Goal: Task Accomplishment & Management: Manage account settings

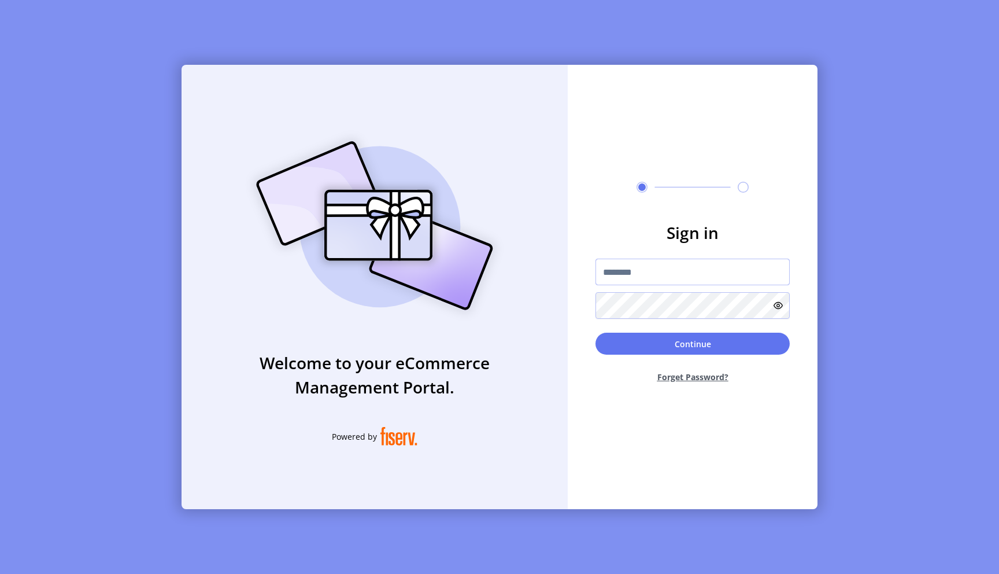
click at [649, 266] on input "text" at bounding box center [693, 272] width 194 height 27
click at [658, 273] on input "text" at bounding box center [693, 272] width 194 height 27
type input "**********"
click at [692, 348] on button "Continue" at bounding box center [693, 344] width 194 height 22
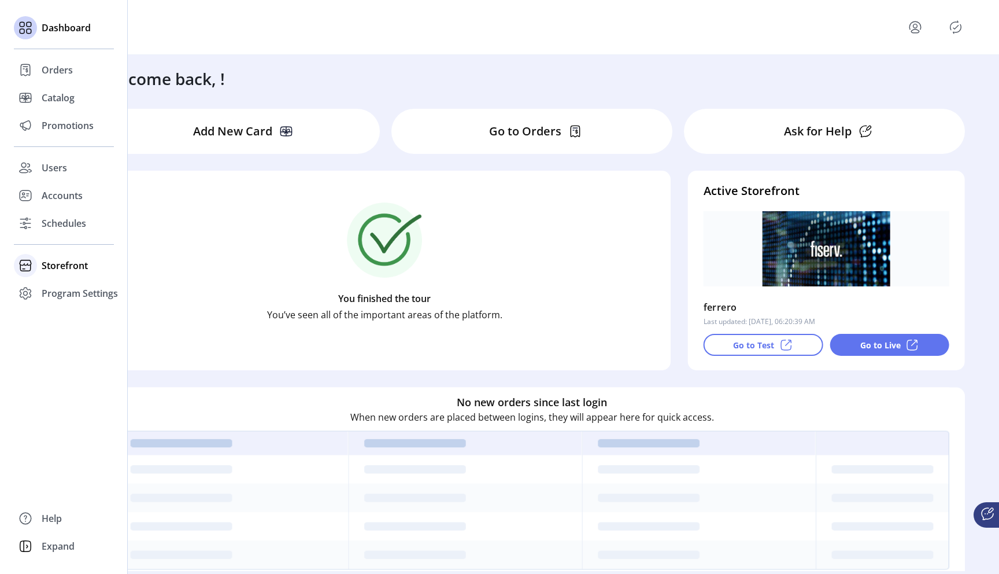
click at [73, 269] on span "Storefront" at bounding box center [65, 266] width 46 height 14
click at [87, 289] on span "Configuration" at bounding box center [72, 289] width 61 height 14
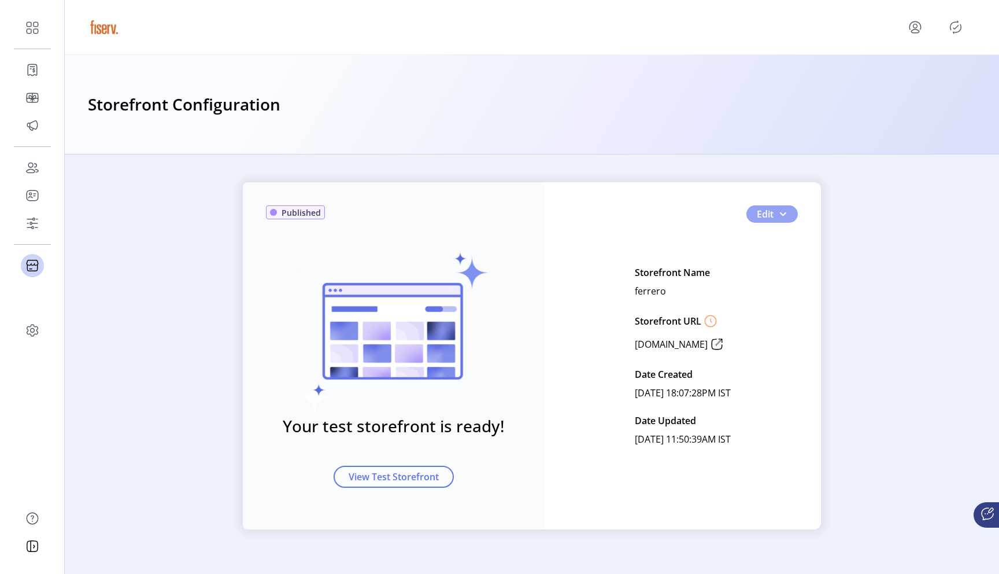
click at [772, 219] on span "Edit" at bounding box center [765, 214] width 17 height 14
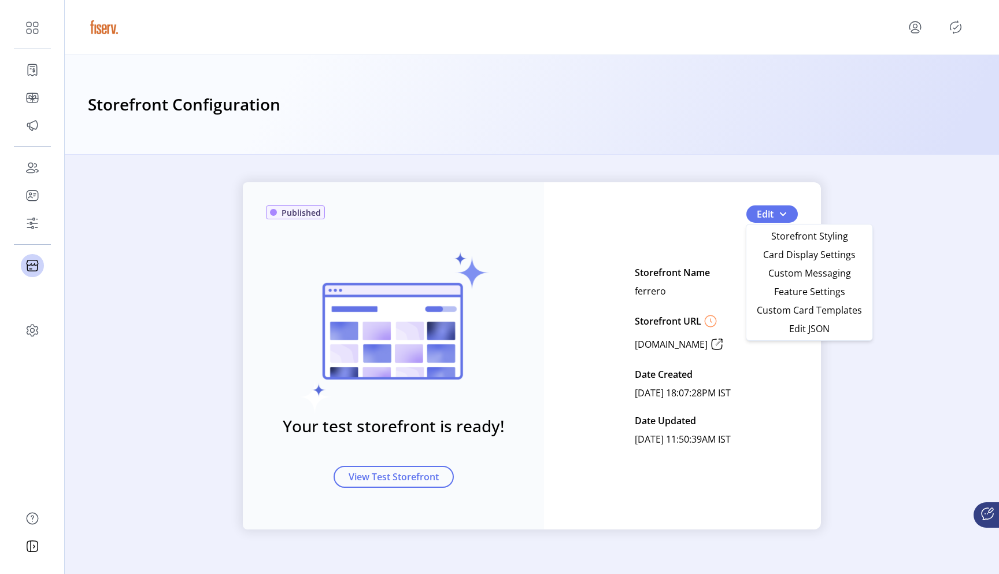
click at [667, 230] on div "Published Your test storefront is ready! View Test Storefront Edit Storefront N…" at bounding box center [532, 355] width 578 height 347
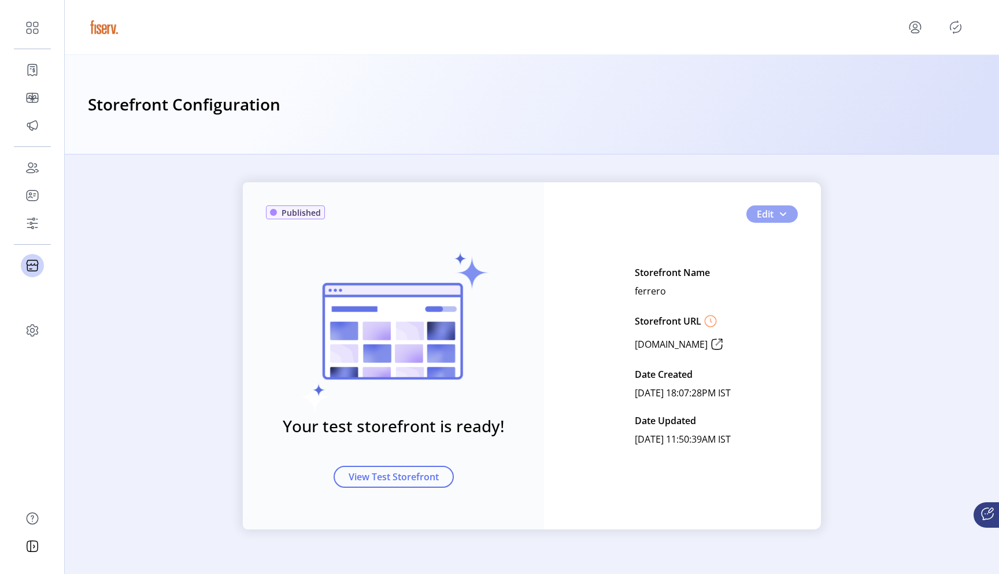
click at [761, 212] on span "Edit" at bounding box center [765, 214] width 17 height 14
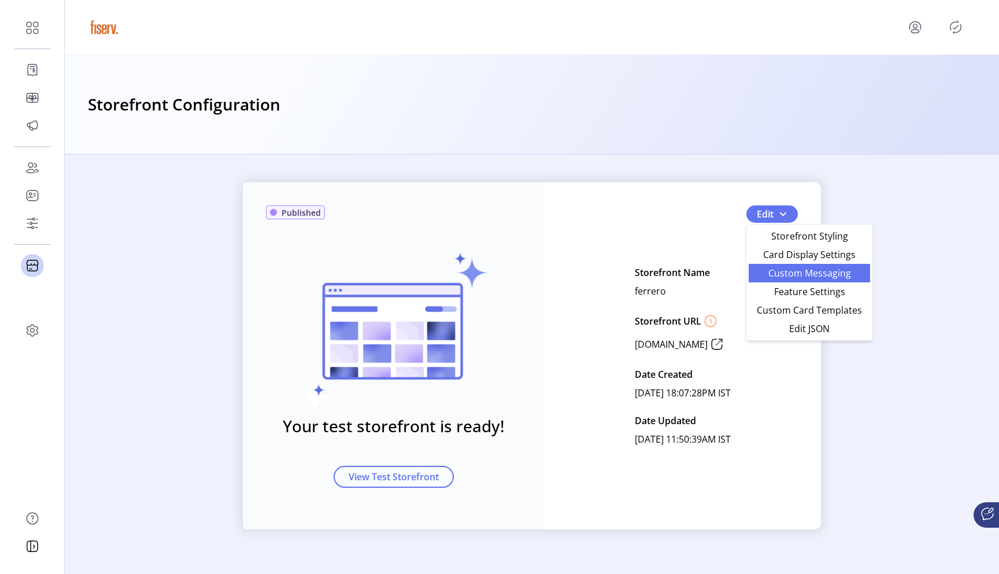
click at [770, 278] on span "Custom Messaging" at bounding box center [810, 272] width 108 height 9
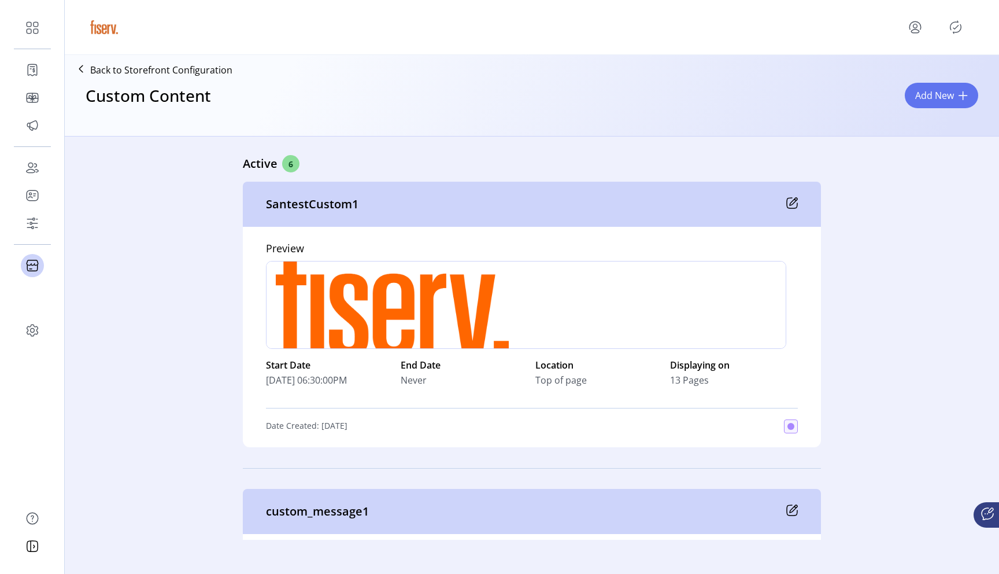
scroll to position [87, 0]
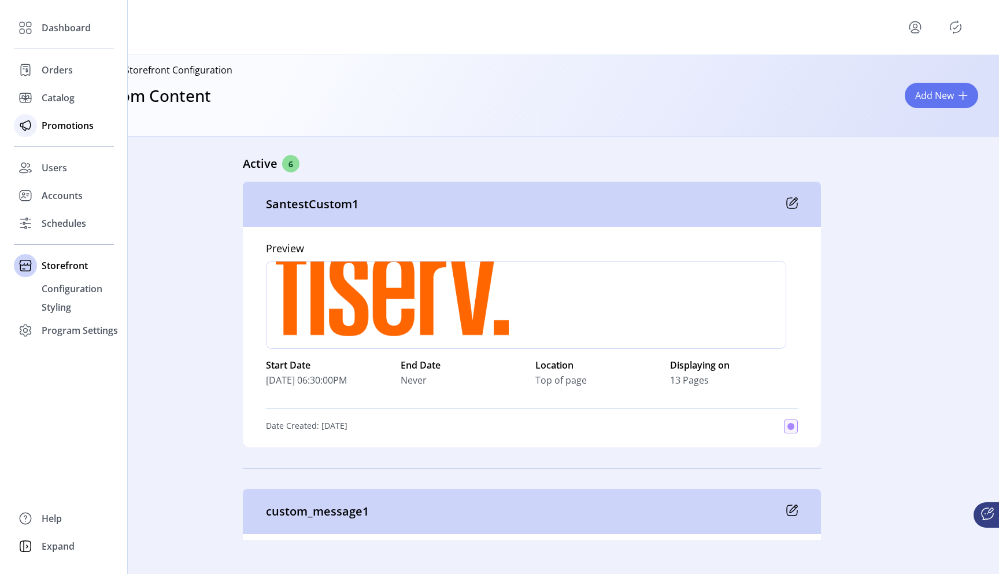
click at [69, 125] on span "Promotions" at bounding box center [68, 126] width 52 height 14
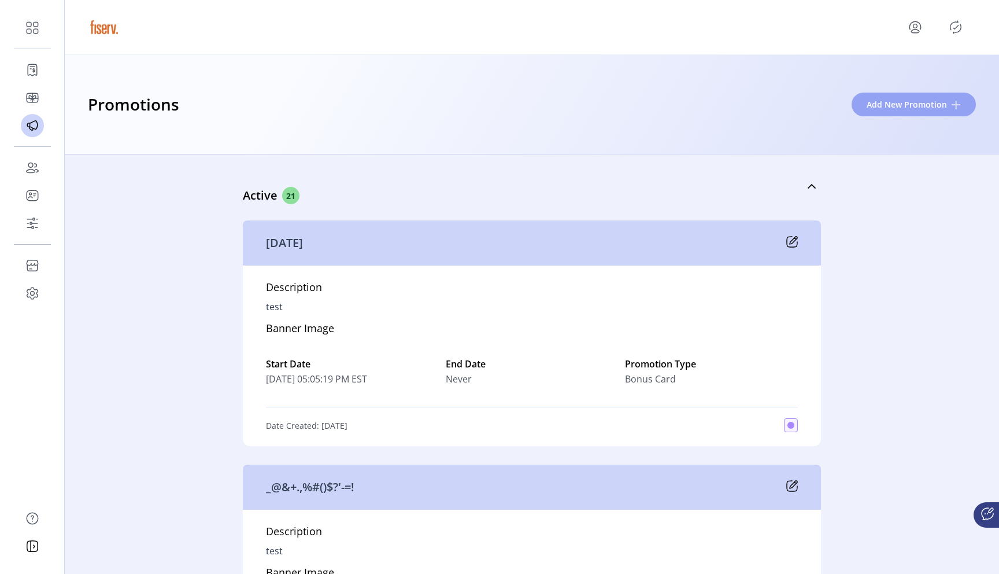
click at [873, 102] on span "Add New Promotion" at bounding box center [907, 104] width 80 height 12
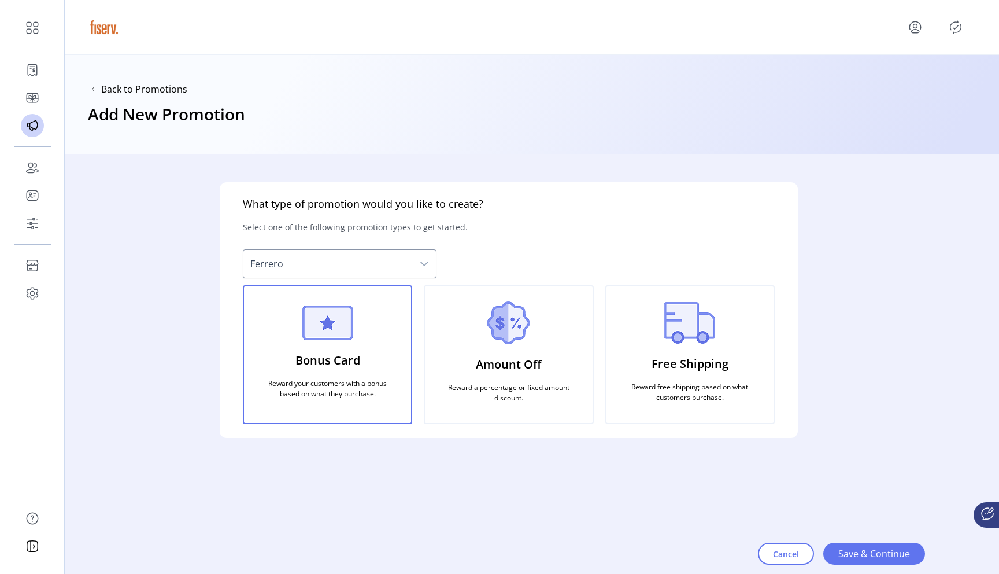
click at [525, 348] on div "Amount Off Reward a percentage or fixed amount discount." at bounding box center [508, 354] width 169 height 139
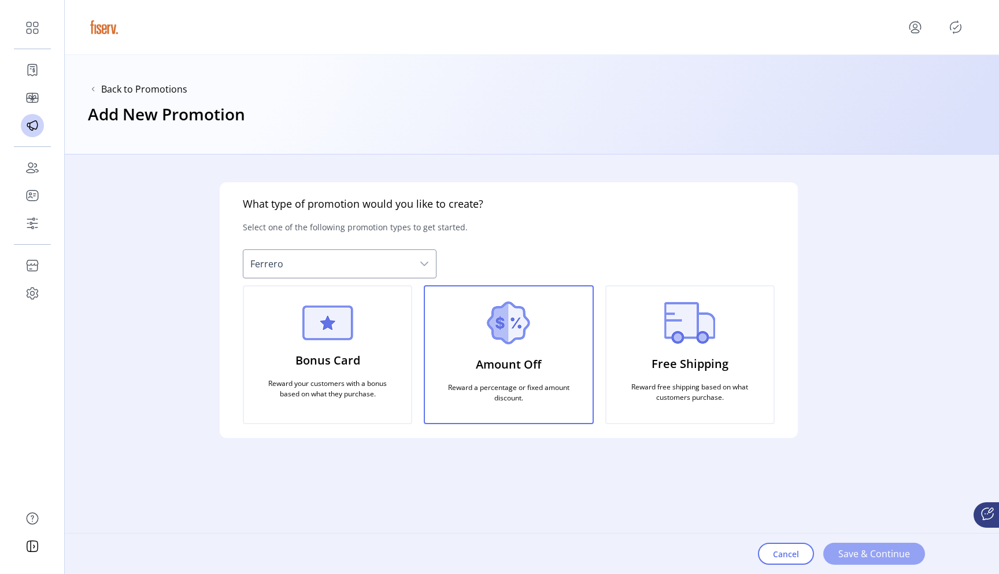
click at [872, 556] on span "Save & Continue" at bounding box center [875, 554] width 72 height 14
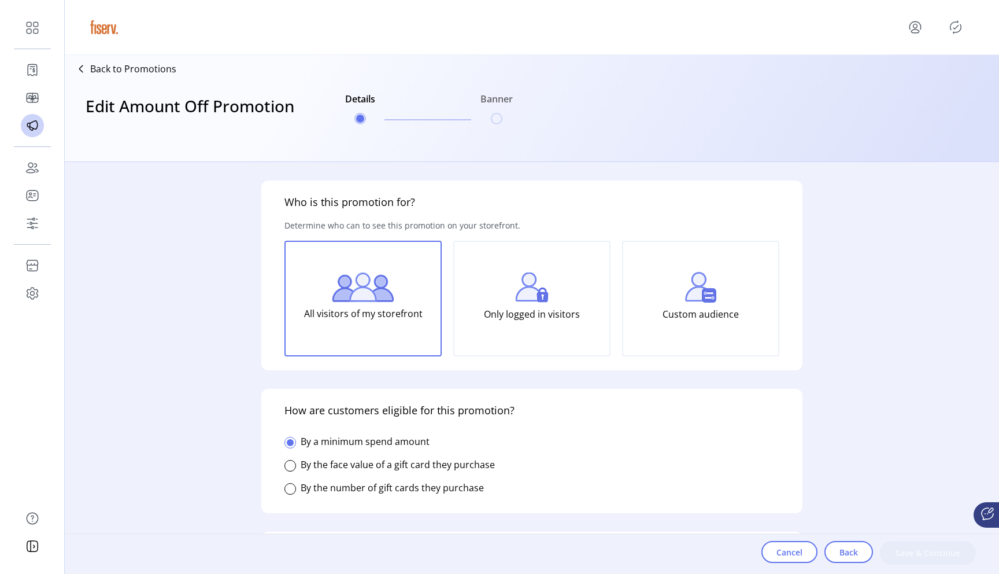
click at [709, 311] on p "Custom audience" at bounding box center [701, 313] width 76 height 23
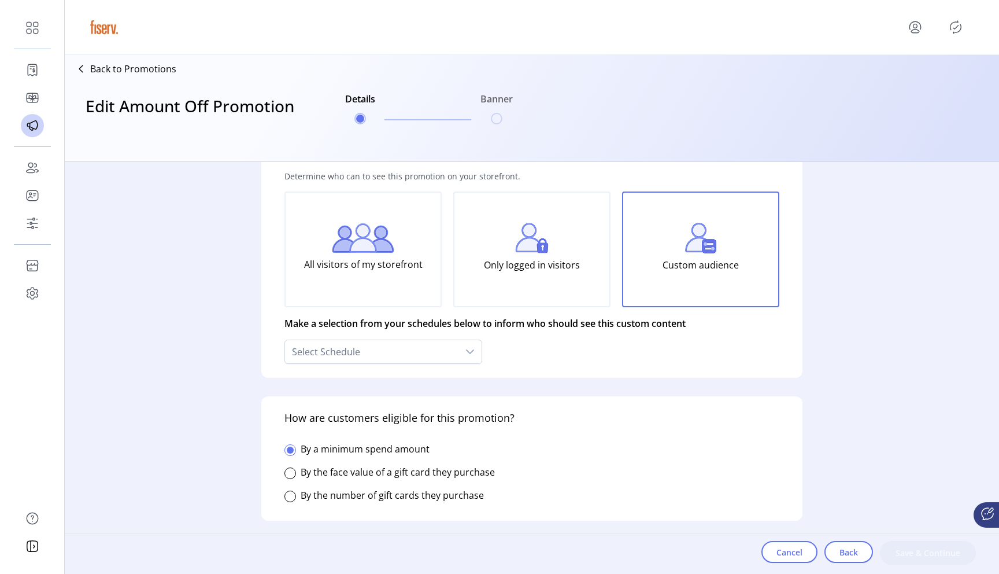
scroll to position [68, 0]
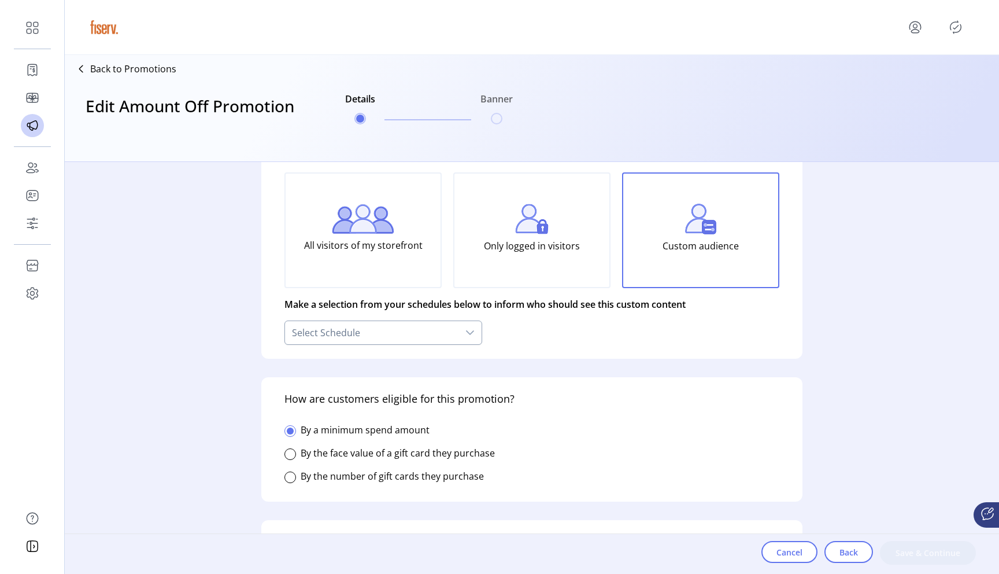
click at [423, 338] on div "Select Schedule" at bounding box center [372, 332] width 174 height 23
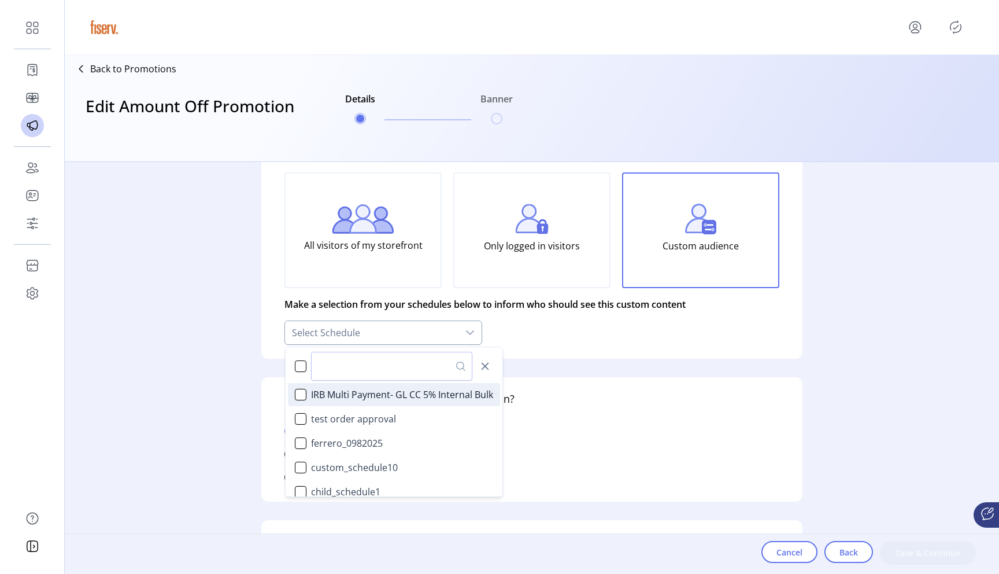
scroll to position [7, 51]
click at [305, 394] on div "IRB Multi Payment- GL CC 5% Internal Bulk" at bounding box center [301, 395] width 12 height 12
click at [704, 424] on div "How are customers eligible for this promotion? By a minimum spend amount By the…" at bounding box center [531, 439] width 541 height 124
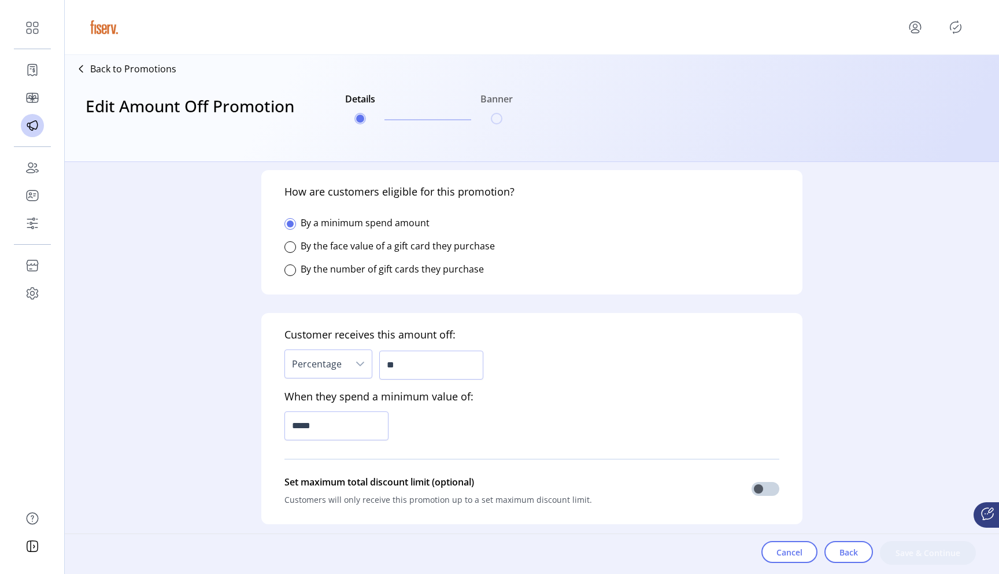
scroll to position [317, 0]
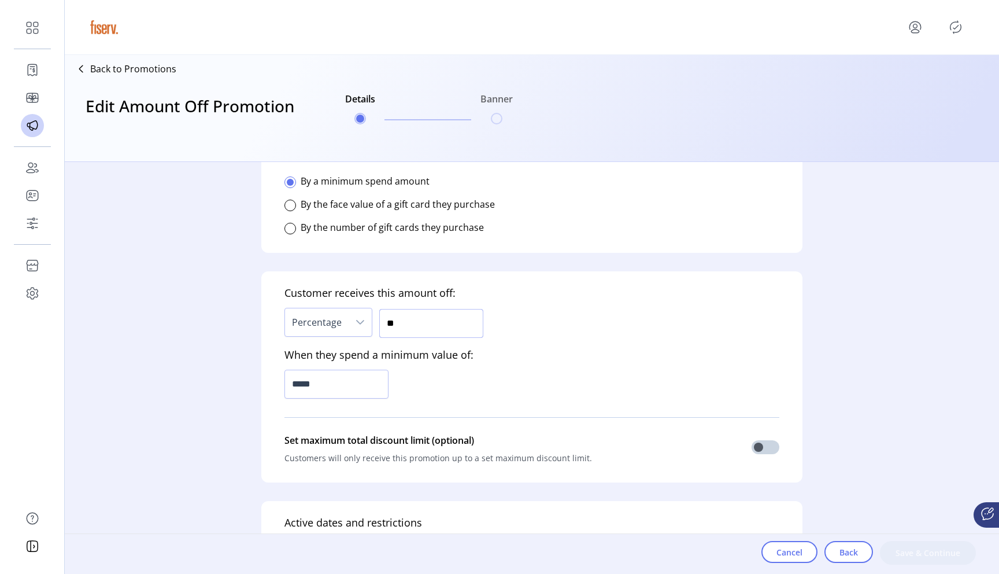
click at [405, 323] on input "**" at bounding box center [431, 323] width 104 height 29
type input "***"
type input "******"
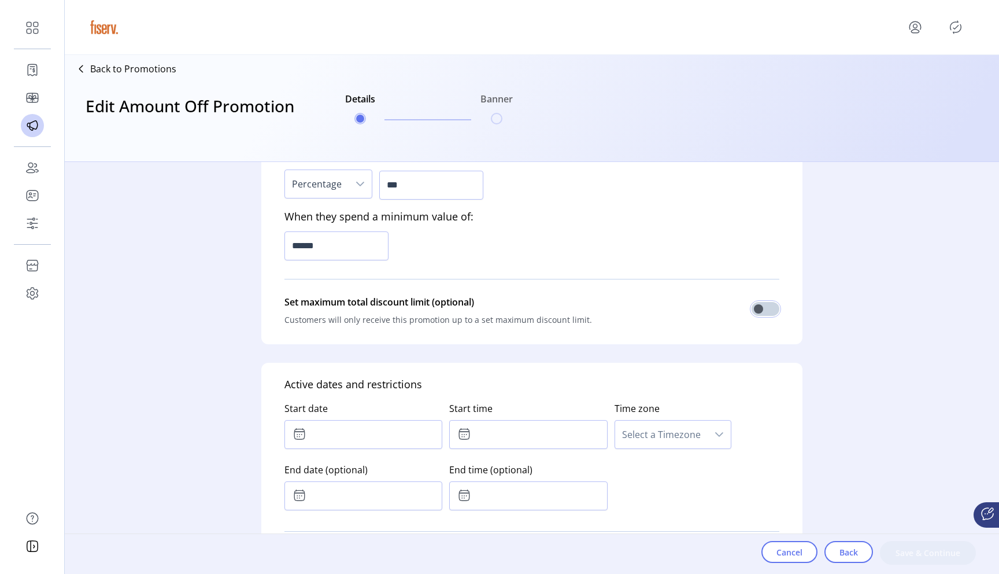
scroll to position [484, 0]
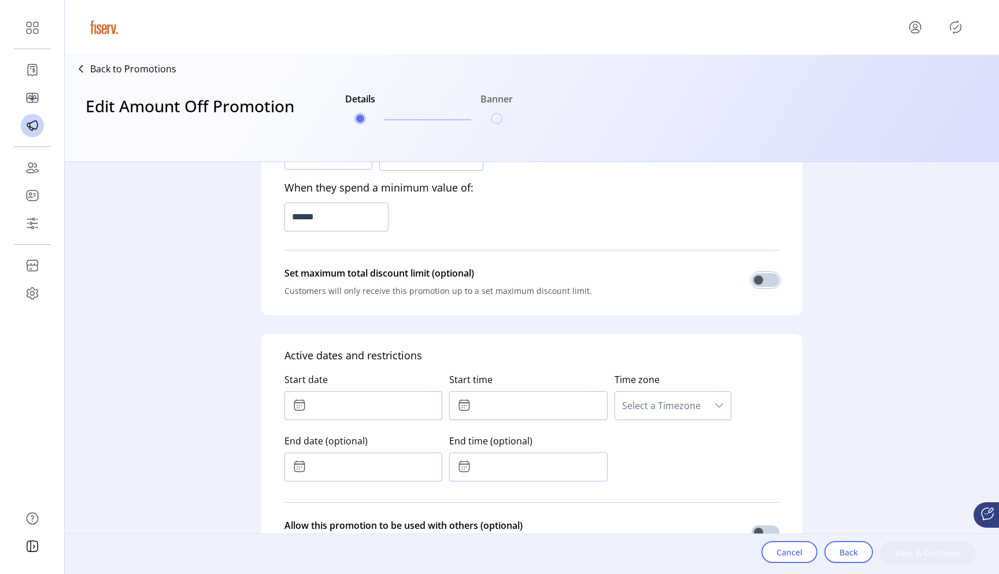
click at [348, 404] on input "text" at bounding box center [364, 405] width 158 height 29
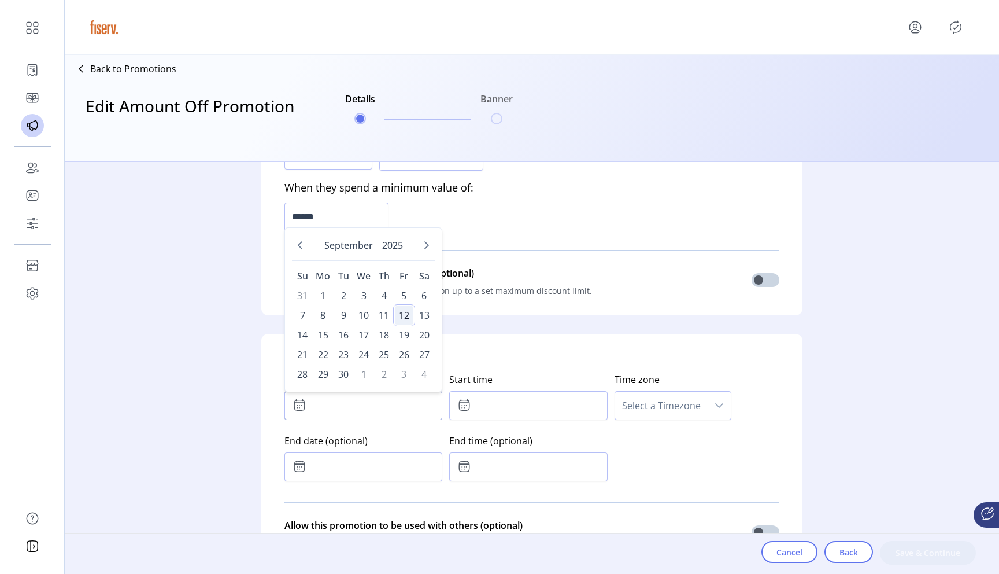
click at [403, 313] on span "12" at bounding box center [404, 315] width 19 height 19
type input "**********"
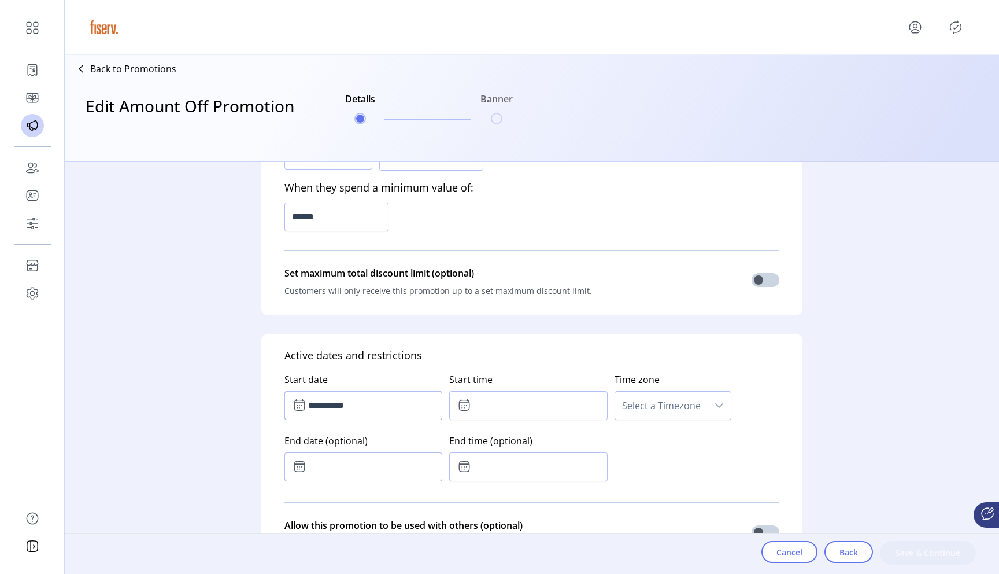
click at [345, 468] on input "text" at bounding box center [364, 466] width 158 height 29
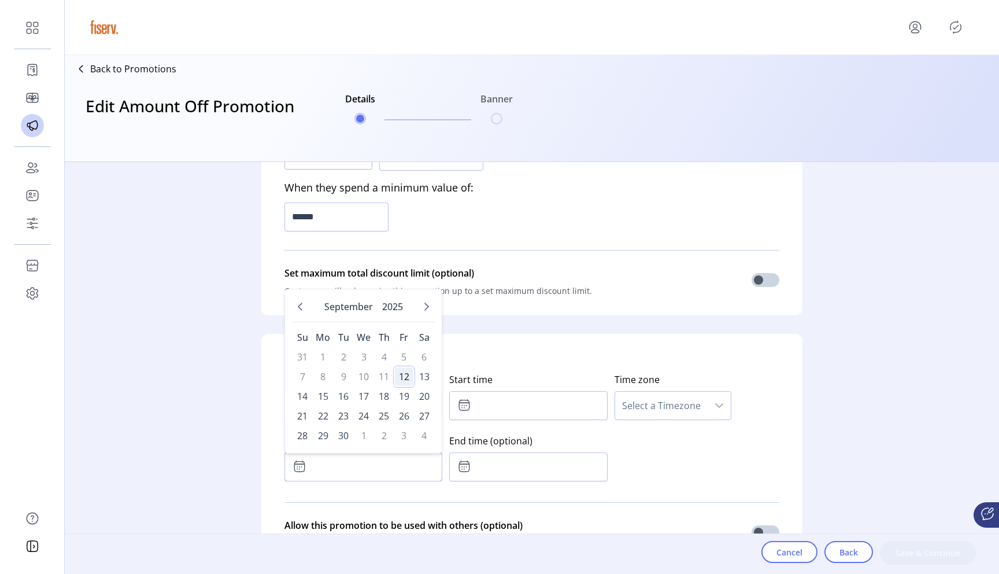
click at [407, 374] on span "12" at bounding box center [404, 376] width 19 height 19
type input "**********"
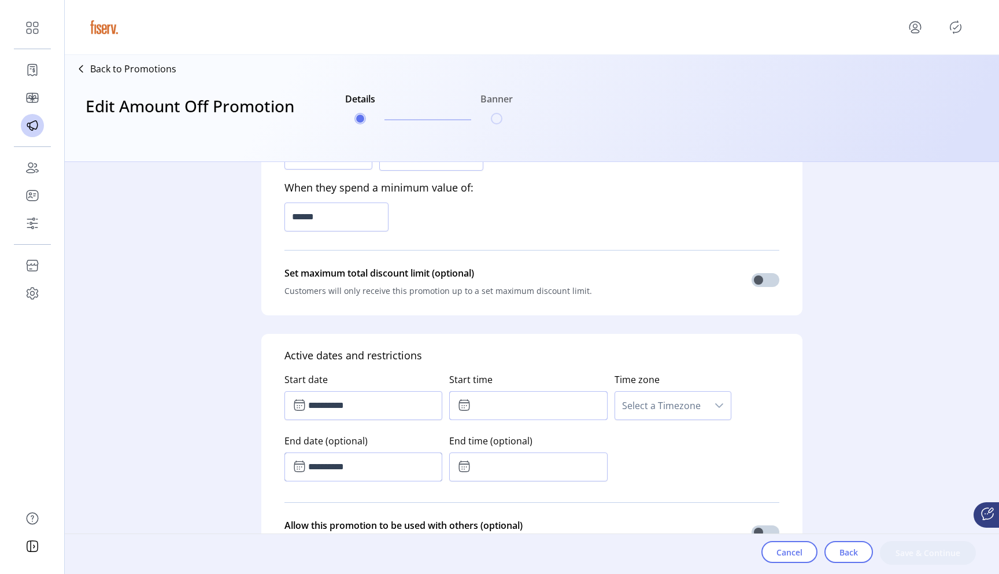
click at [534, 407] on input "text" at bounding box center [528, 405] width 158 height 29
click at [546, 436] on icon "Next Minute" at bounding box center [547, 436] width 8 height 5
type input "*****"
click at [653, 460] on div "**********" at bounding box center [532, 424] width 495 height 123
click at [541, 464] on input "text" at bounding box center [528, 466] width 158 height 29
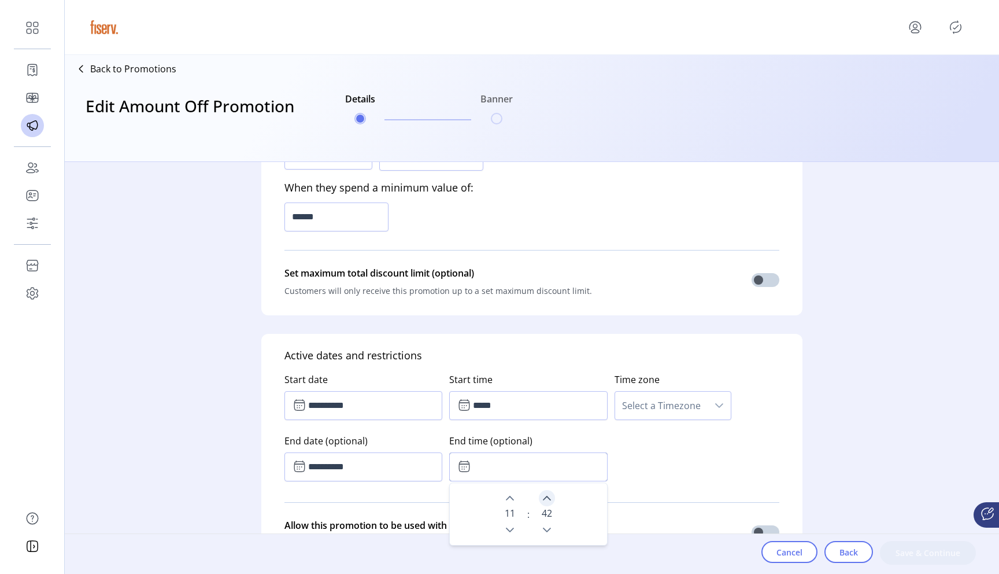
click at [547, 500] on icon "Next Minute" at bounding box center [546, 497] width 9 height 9
type input "*****"
click at [648, 419] on div "Time zone Select a Timezone" at bounding box center [697, 393] width 165 height 61
click at [654, 410] on span "Select a Timezone" at bounding box center [661, 406] width 93 height 28
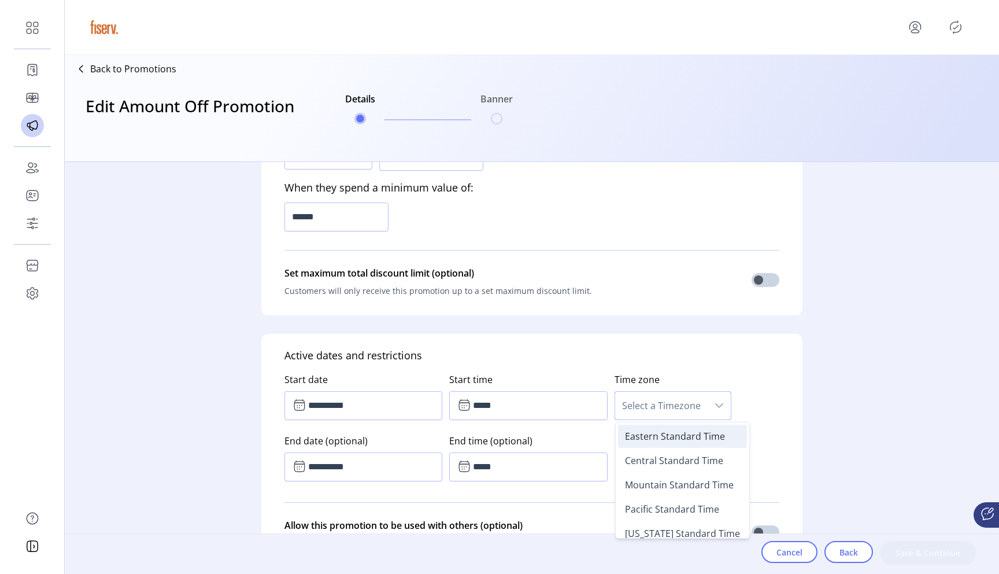
click at [651, 439] on span "Eastern Standard Time" at bounding box center [675, 436] width 100 height 13
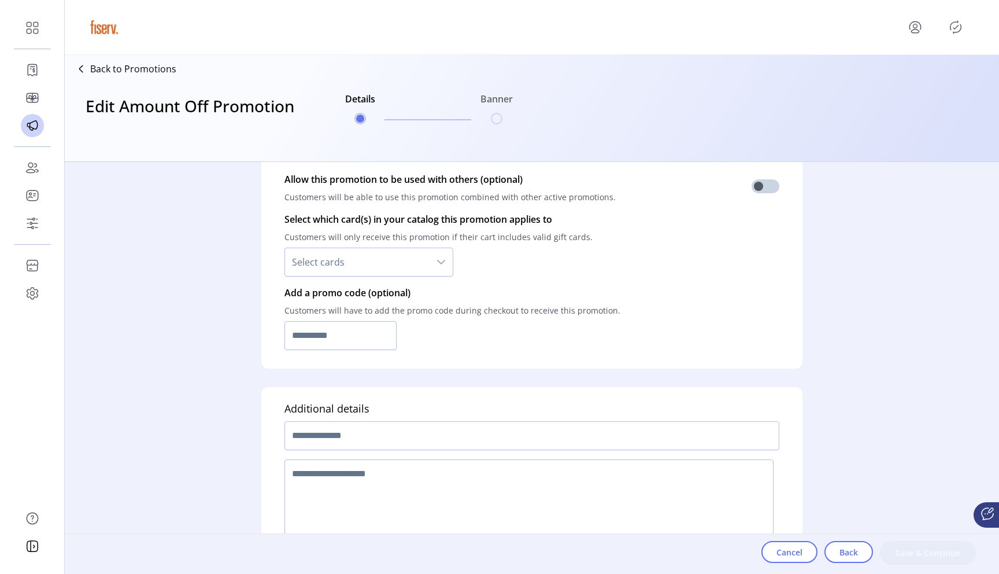
scroll to position [863, 0]
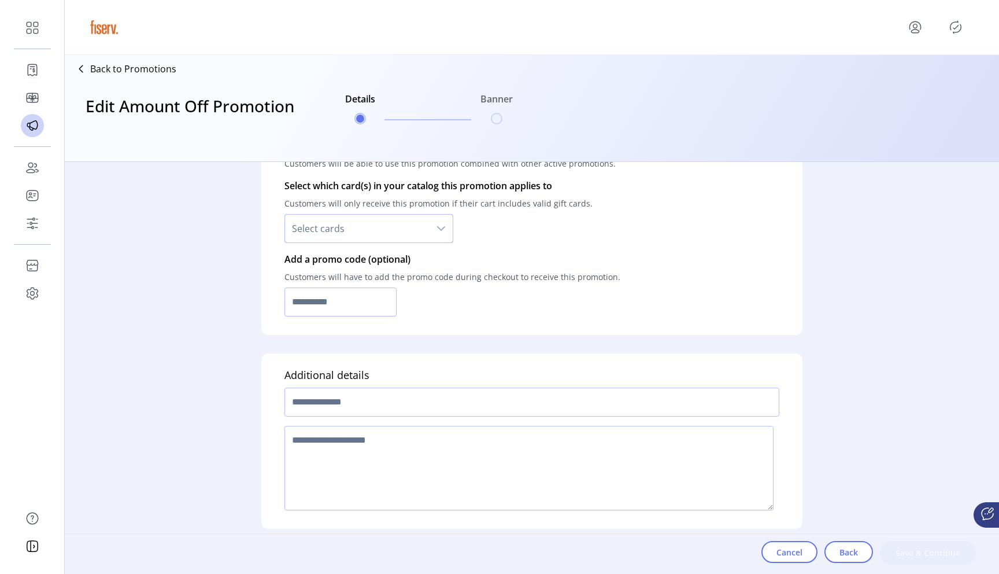
click at [407, 223] on span "Select cards" at bounding box center [357, 229] width 145 height 28
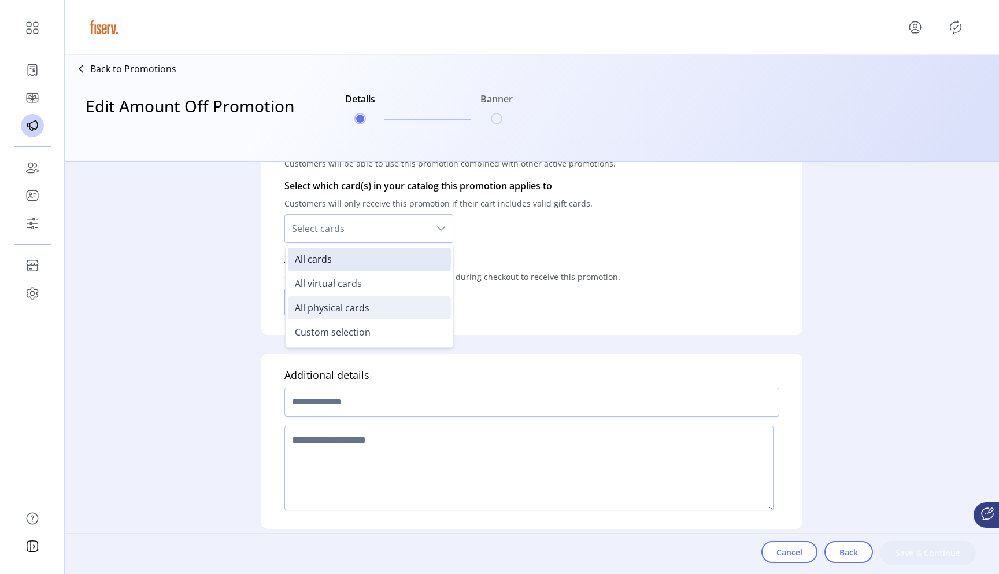
drag, startPoint x: 352, startPoint y: 266, endPoint x: 361, endPoint y: 306, distance: 41.1
click at [357, 292] on ul "All cards All virtual cards All physical cards Custom selection" at bounding box center [370, 296] width 168 height 102
click at [355, 339] on li "Custom selection" at bounding box center [369, 331] width 163 height 23
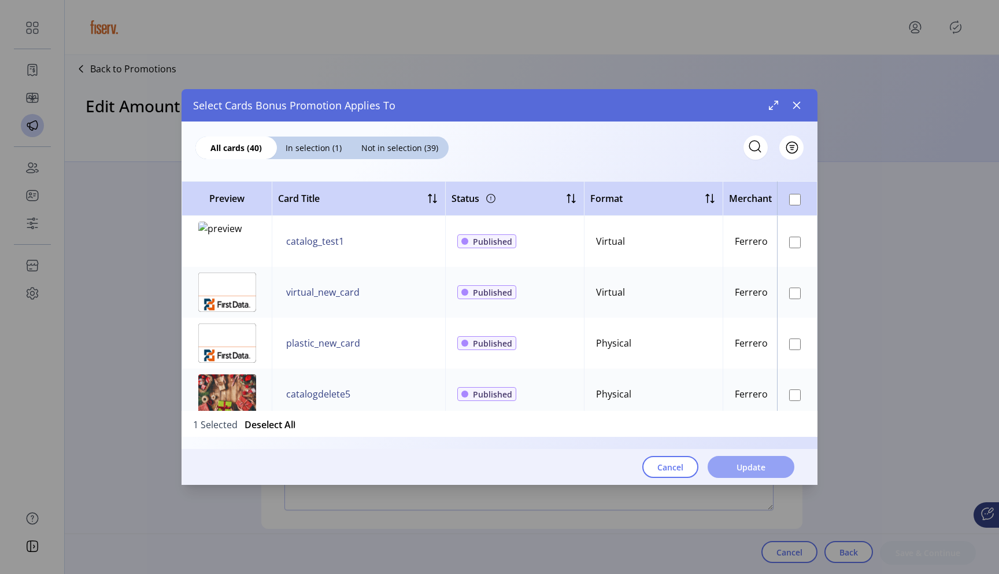
click at [752, 473] on button "Update" at bounding box center [751, 467] width 87 height 22
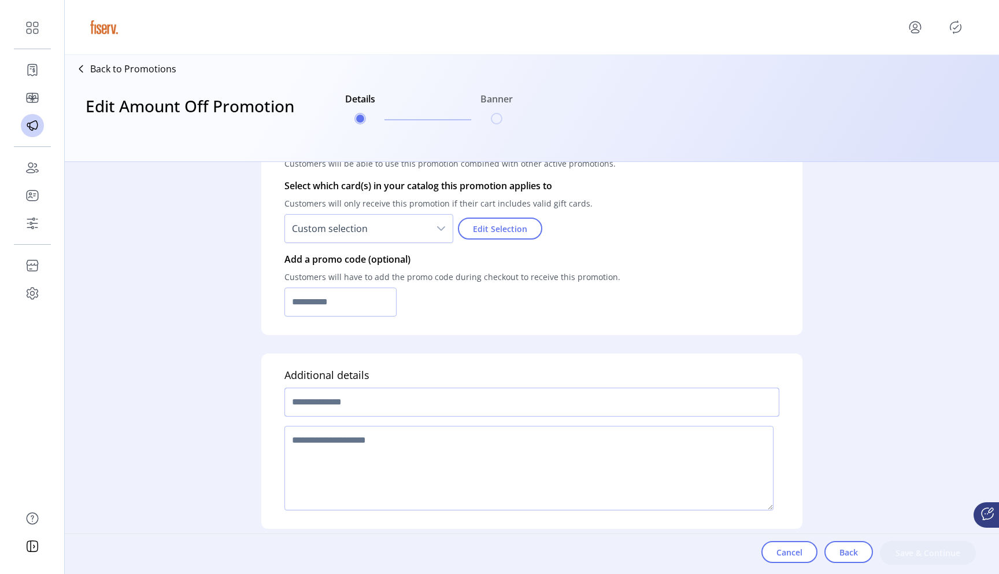
click at [406, 410] on input "text" at bounding box center [532, 401] width 495 height 29
type input "**********"
click at [436, 460] on textarea at bounding box center [529, 468] width 489 height 84
type textarea "****"
click at [906, 554] on span "Save & Continue" at bounding box center [928, 553] width 66 height 12
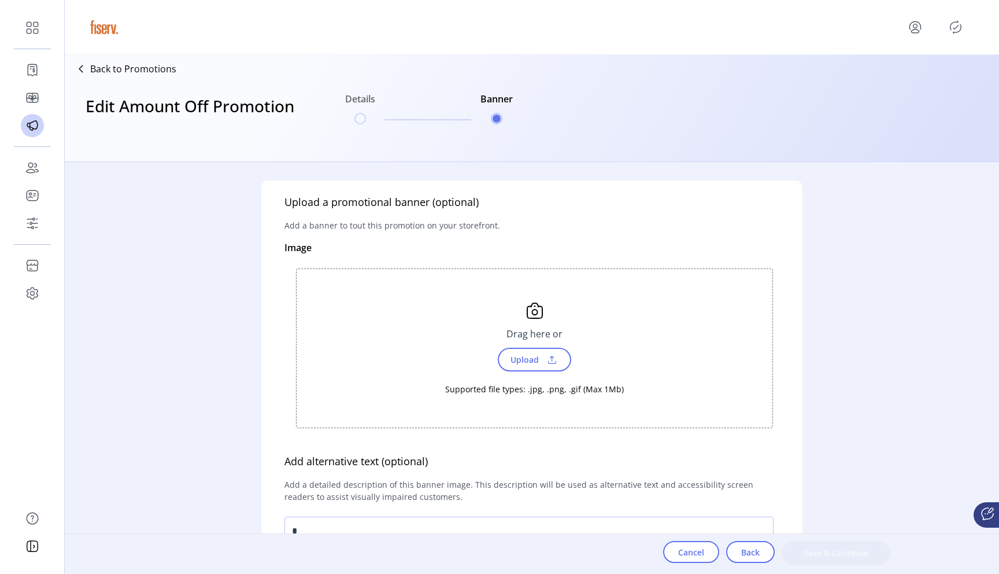
click at [539, 369] on span "Upload" at bounding box center [534, 360] width 73 height 24
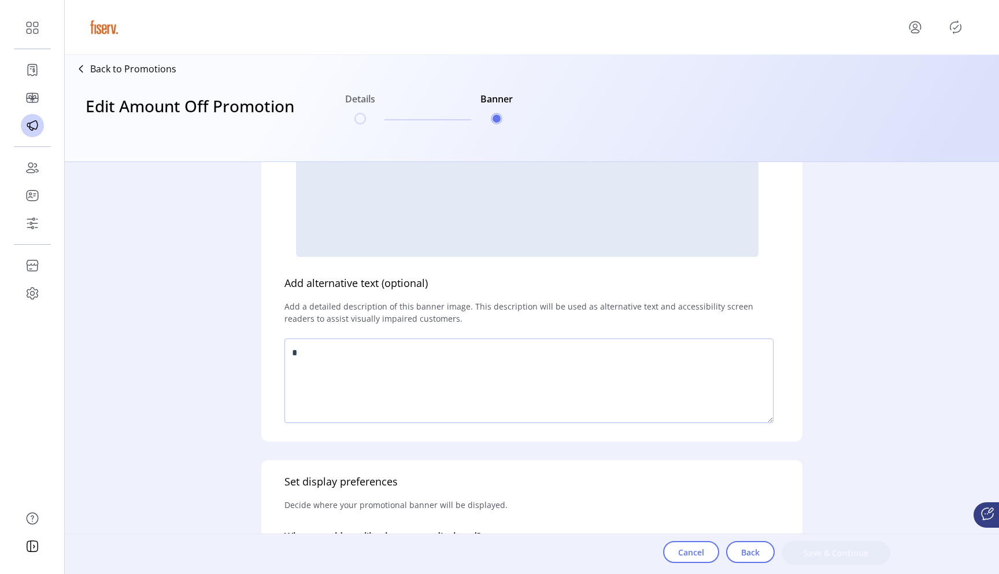
scroll to position [294, 0]
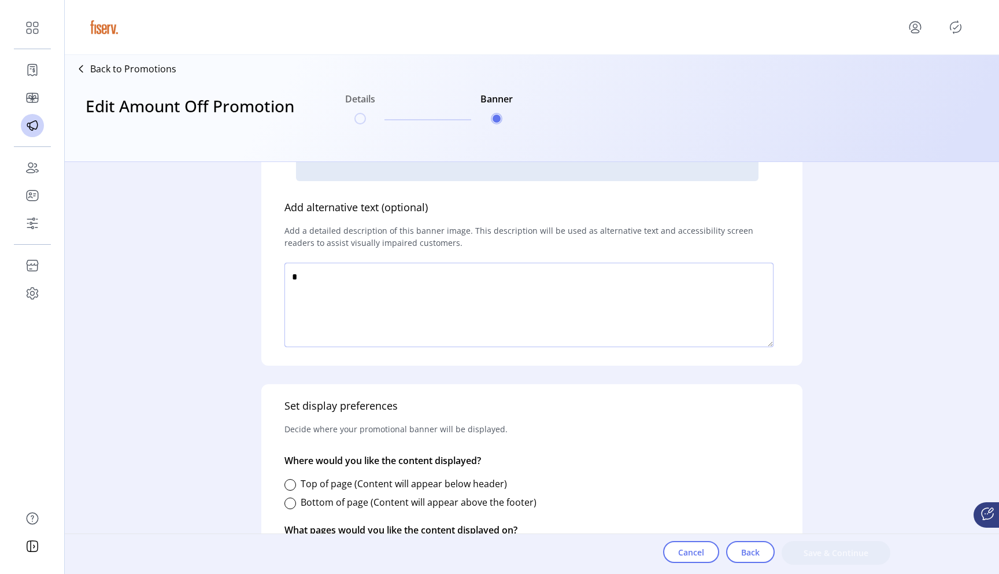
click at [505, 294] on textarea at bounding box center [529, 305] width 489 height 84
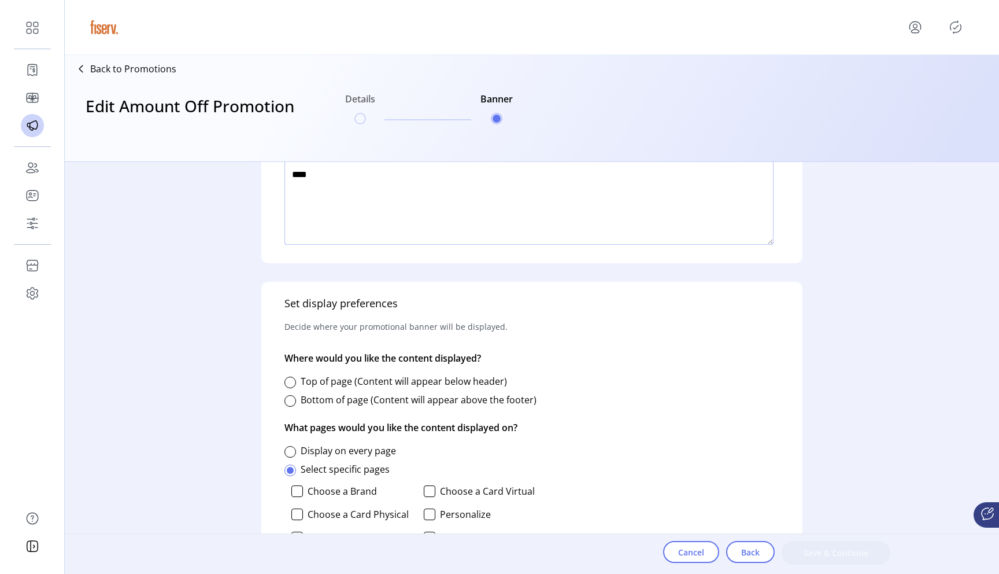
scroll to position [412, 0]
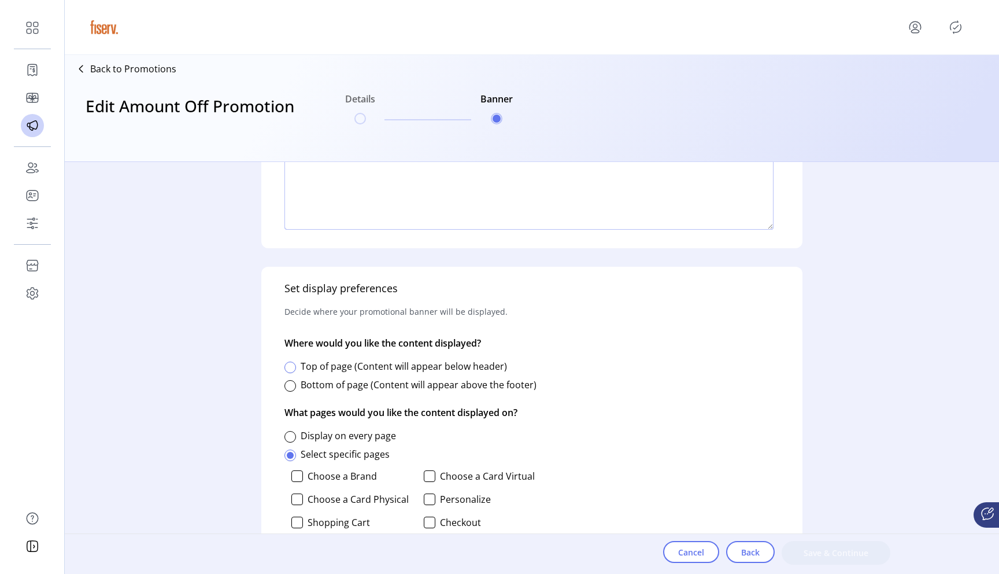
type textarea "****"
click at [294, 368] on div at bounding box center [291, 367] width 12 height 12
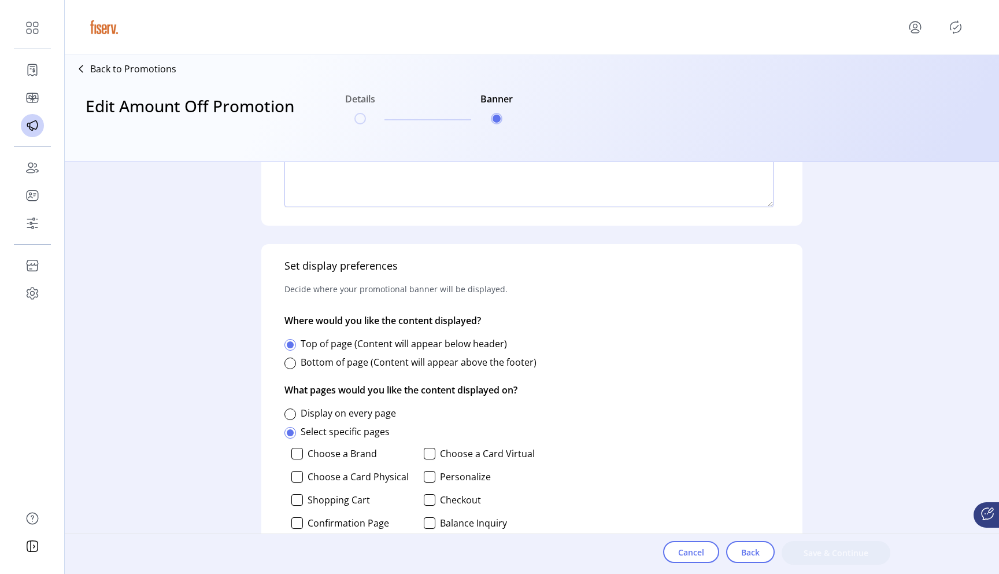
scroll to position [419, 0]
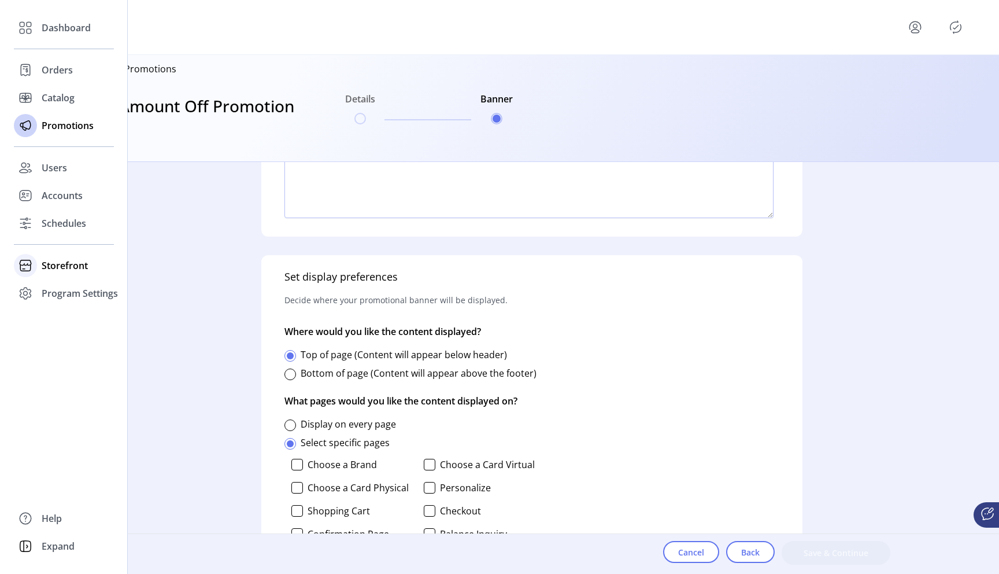
click at [57, 266] on span "Storefront" at bounding box center [65, 266] width 46 height 14
click at [54, 290] on span "Configuration" at bounding box center [72, 289] width 61 height 14
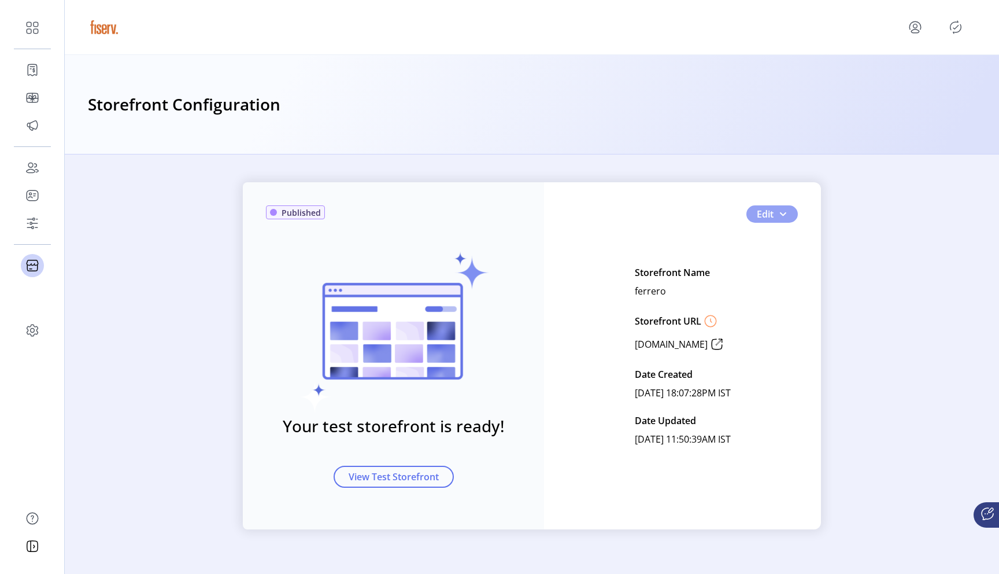
click at [789, 215] on button "Edit" at bounding box center [772, 213] width 51 height 17
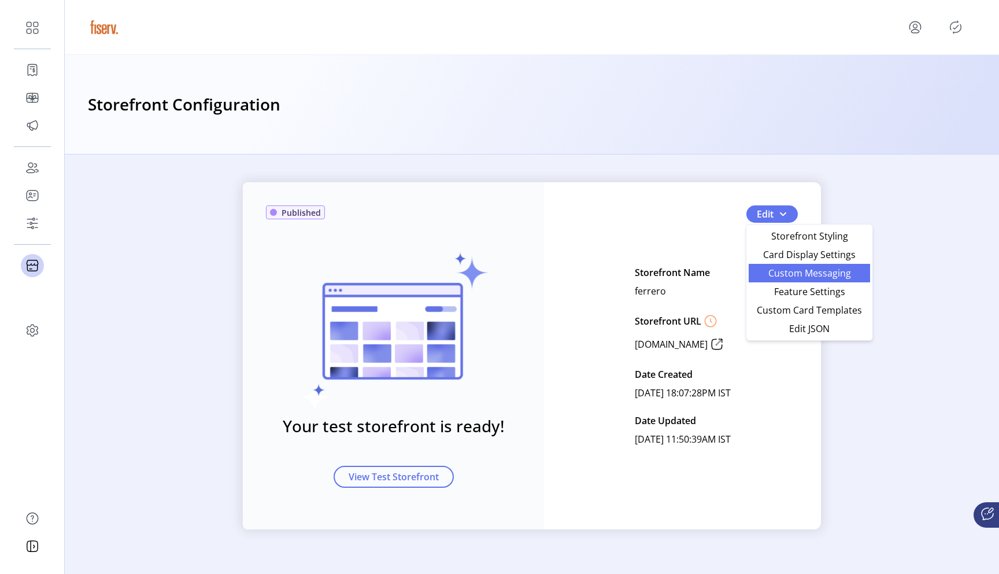
click at [794, 275] on span "Custom Messaging" at bounding box center [810, 272] width 108 height 9
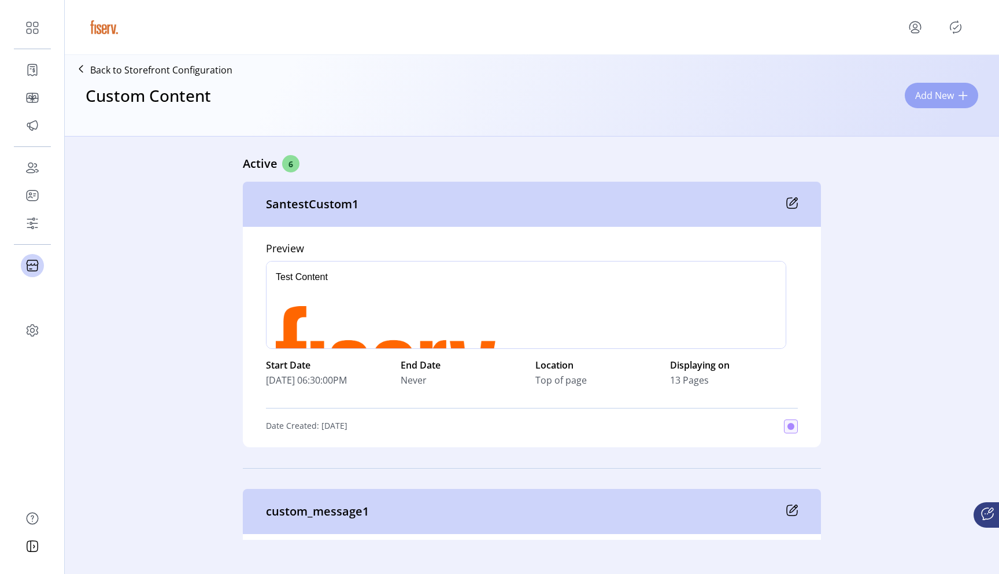
click at [937, 99] on span "Add New" at bounding box center [935, 95] width 39 height 14
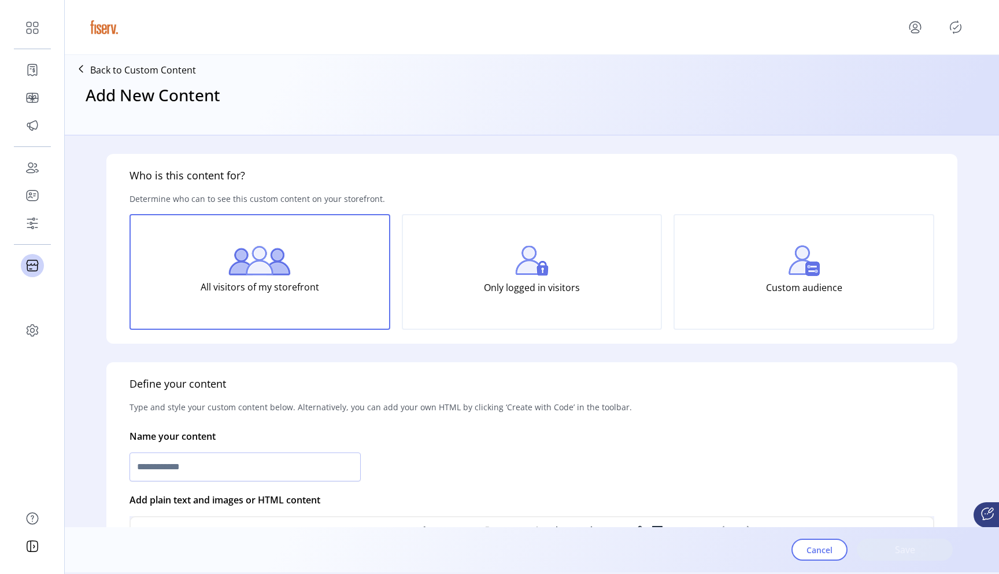
click at [776, 270] on div "Custom audience" at bounding box center [804, 272] width 261 height 116
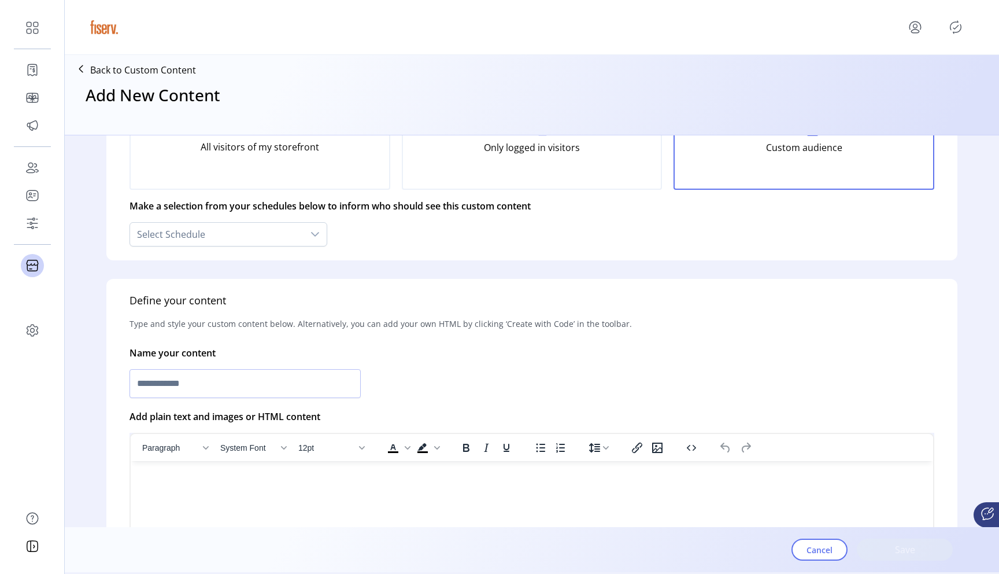
scroll to position [186, 0]
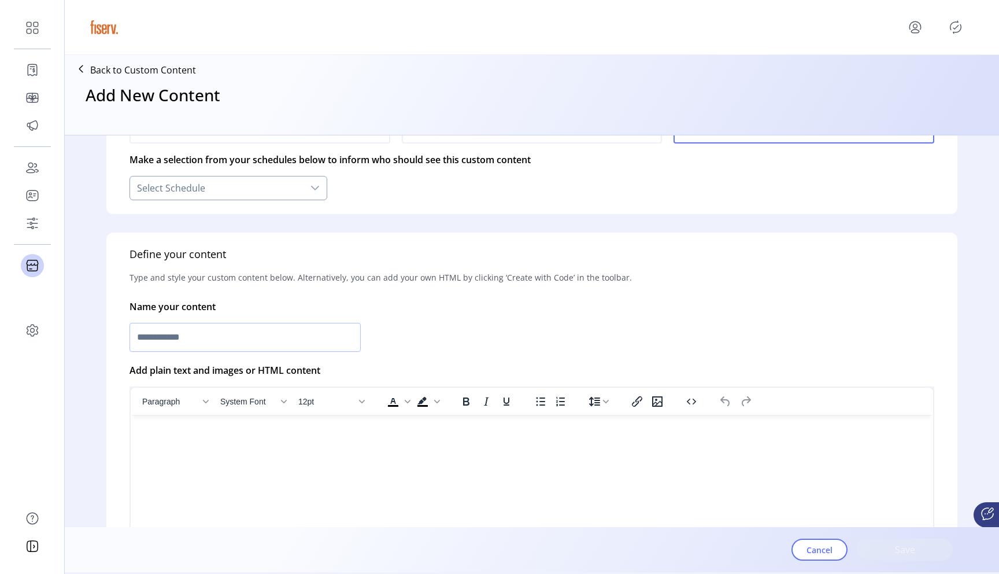
click at [301, 197] on div "Select Schedule" at bounding box center [217, 187] width 174 height 23
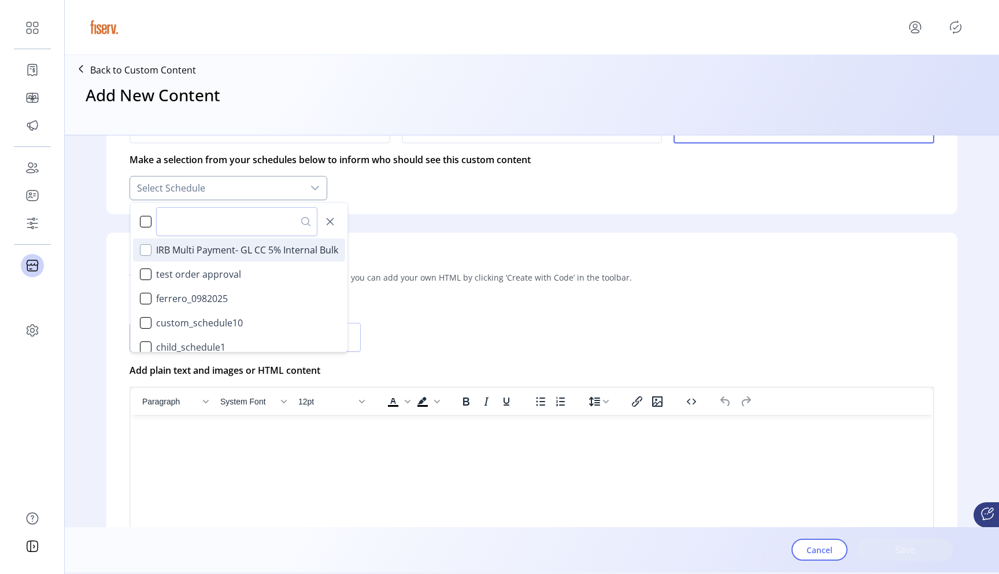
click at [145, 248] on div "IRB Multi Payment- GL CC 5% Internal Bulk" at bounding box center [146, 250] width 12 height 12
click at [456, 331] on div at bounding box center [532, 337] width 805 height 34
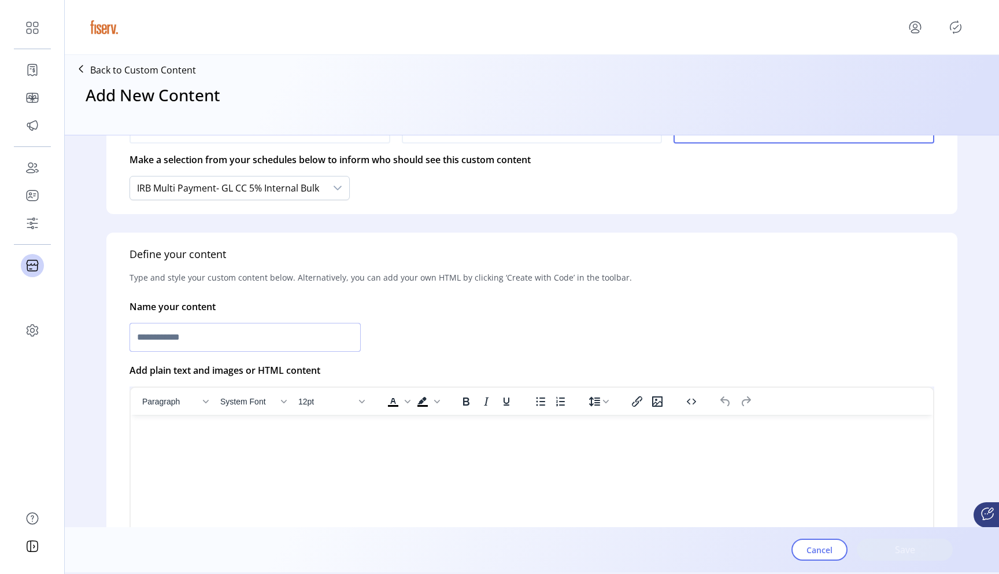
click at [209, 332] on input "text" at bounding box center [245, 337] width 231 height 29
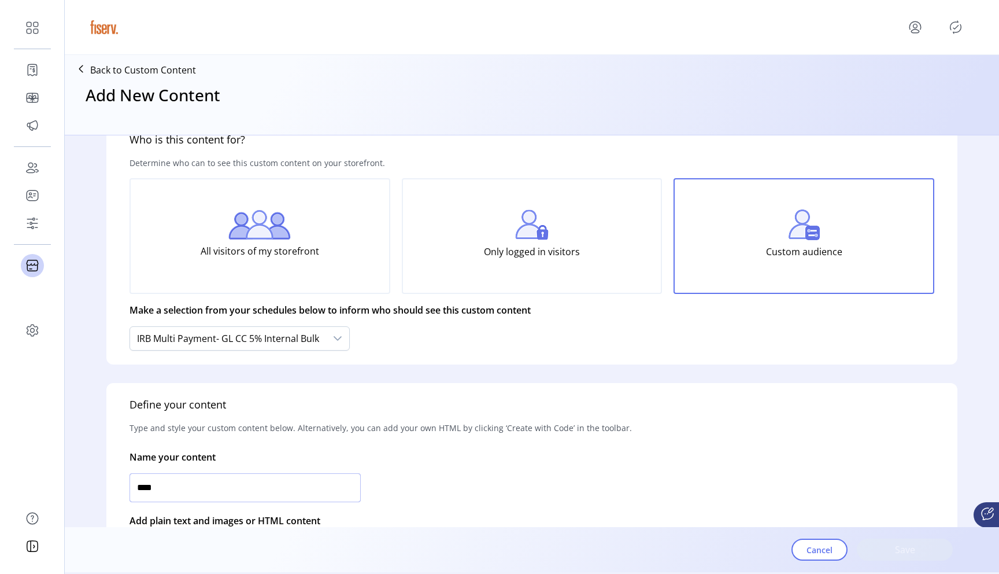
scroll to position [0, 0]
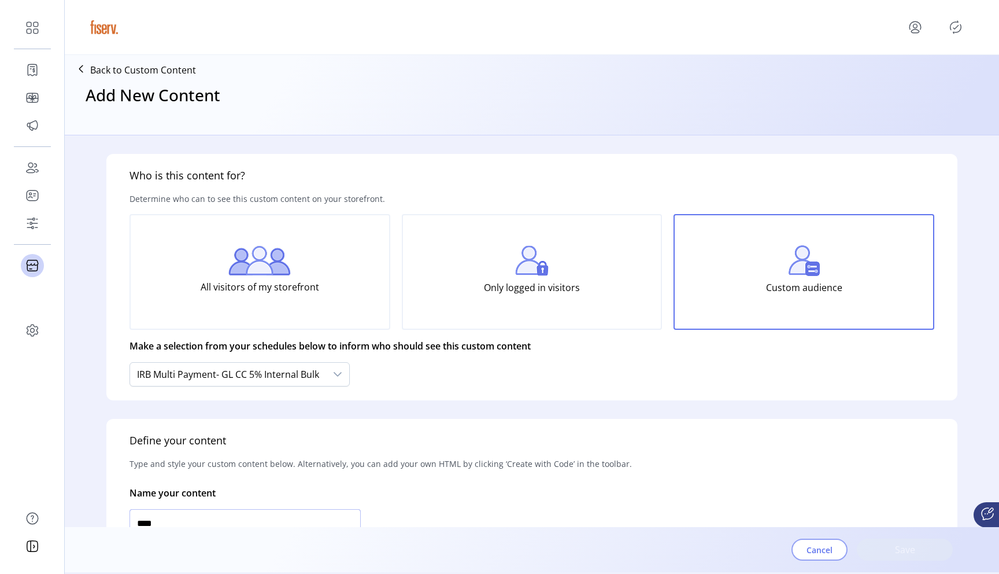
type input "****"
click at [817, 544] on span "Cancel" at bounding box center [820, 550] width 26 height 12
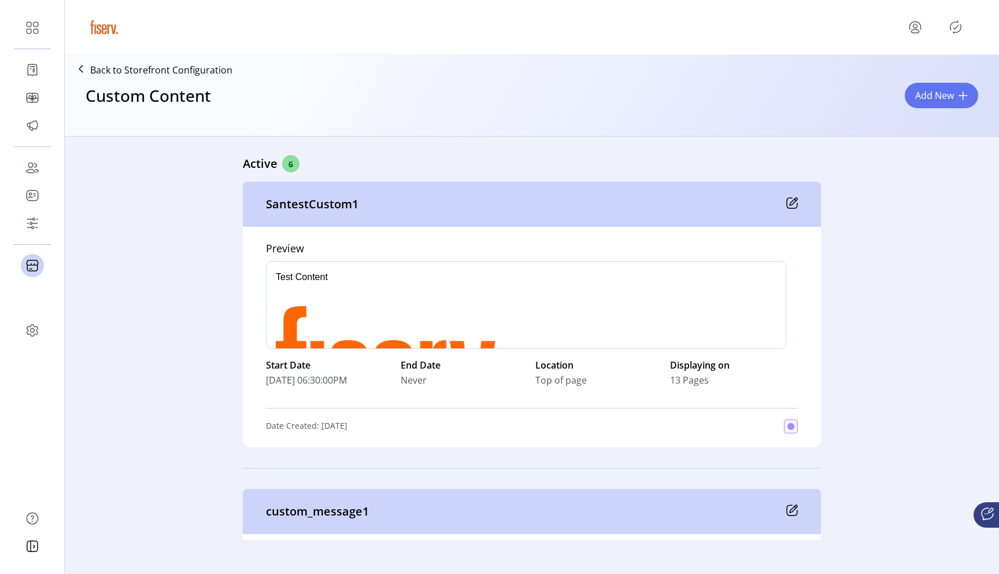
click at [792, 200] on icon at bounding box center [793, 203] width 12 height 12
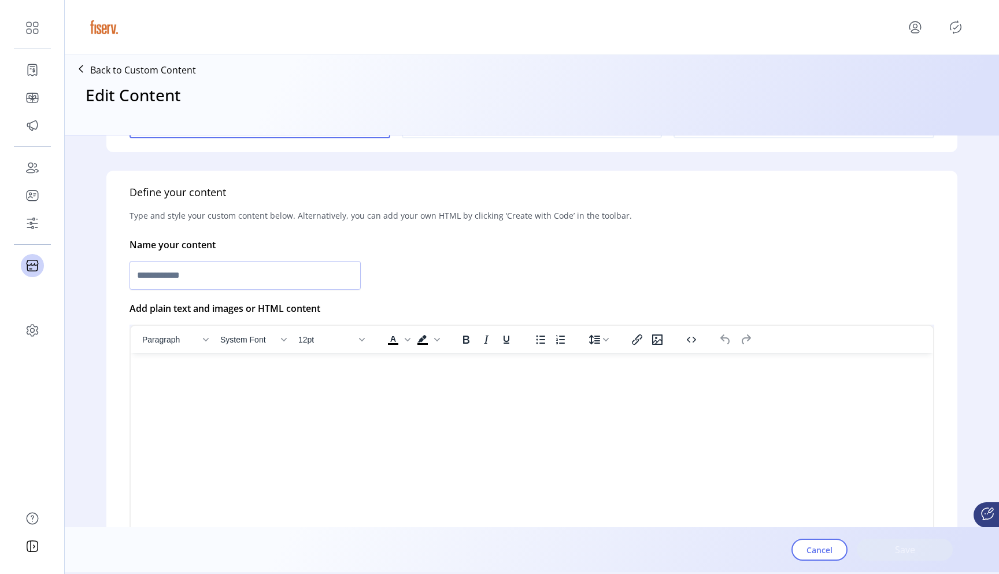
scroll to position [265, 0]
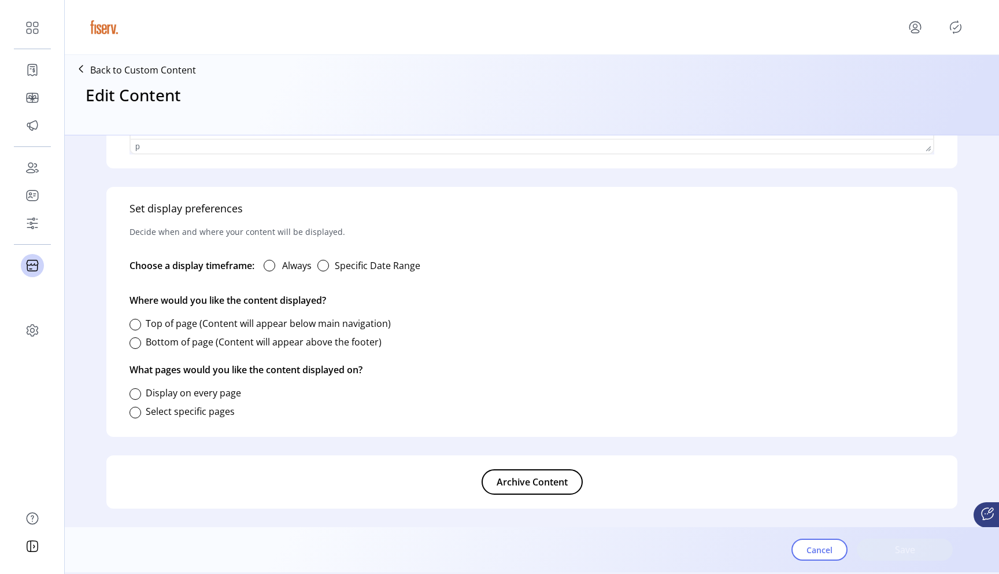
type input "**********"
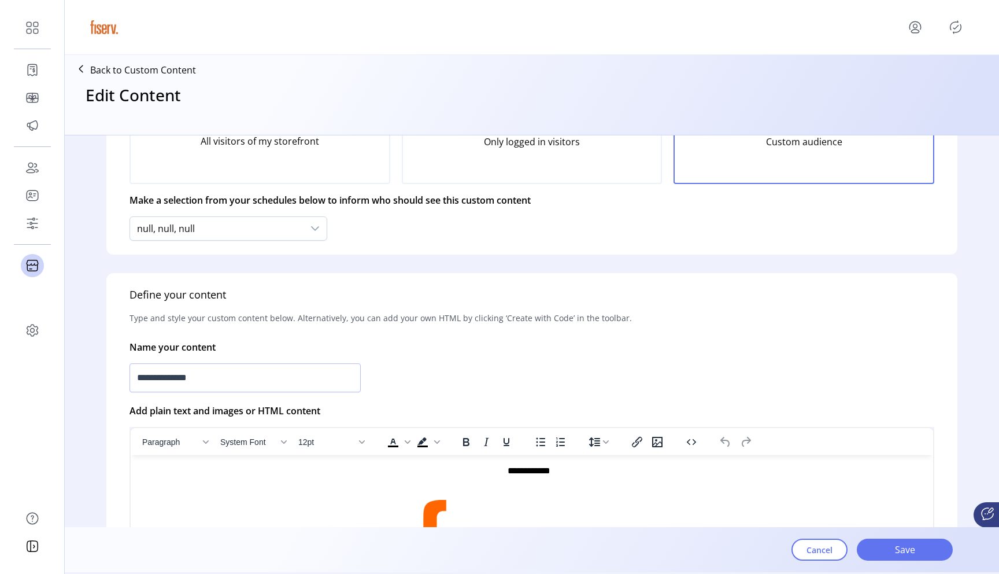
scroll to position [0, 0]
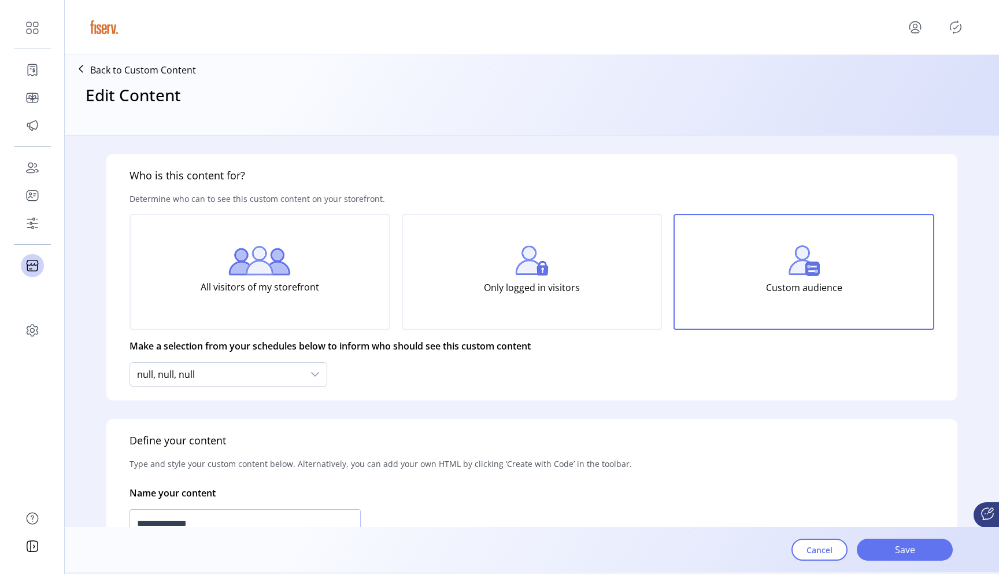
click at [131, 67] on p "Back to Custom Content" at bounding box center [143, 70] width 106 height 14
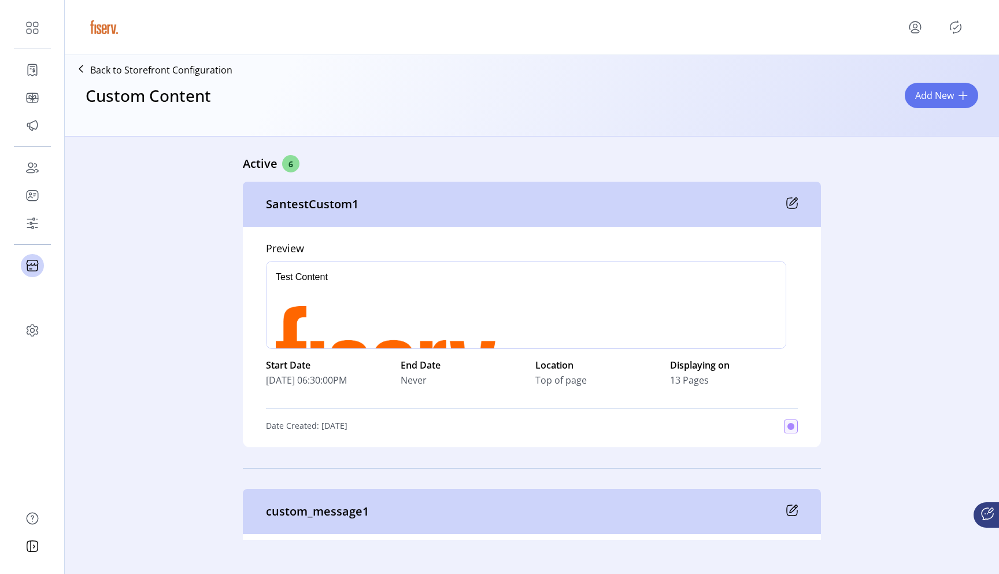
click at [872, 99] on div "Custom Content Add New" at bounding box center [531, 105] width 925 height 51
click at [930, 99] on span "Add New" at bounding box center [935, 95] width 39 height 14
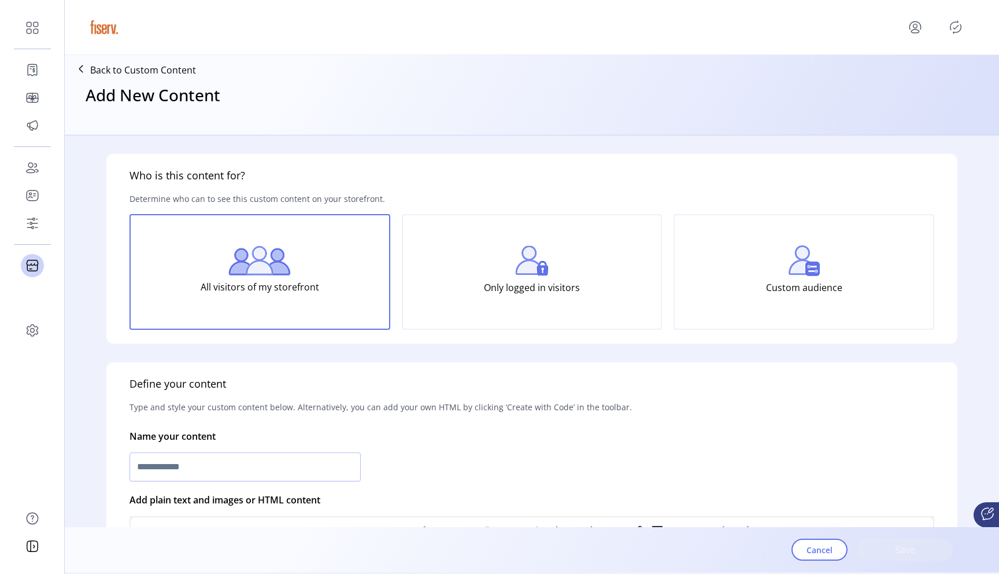
click at [742, 256] on div "Custom audience" at bounding box center [804, 272] width 261 height 116
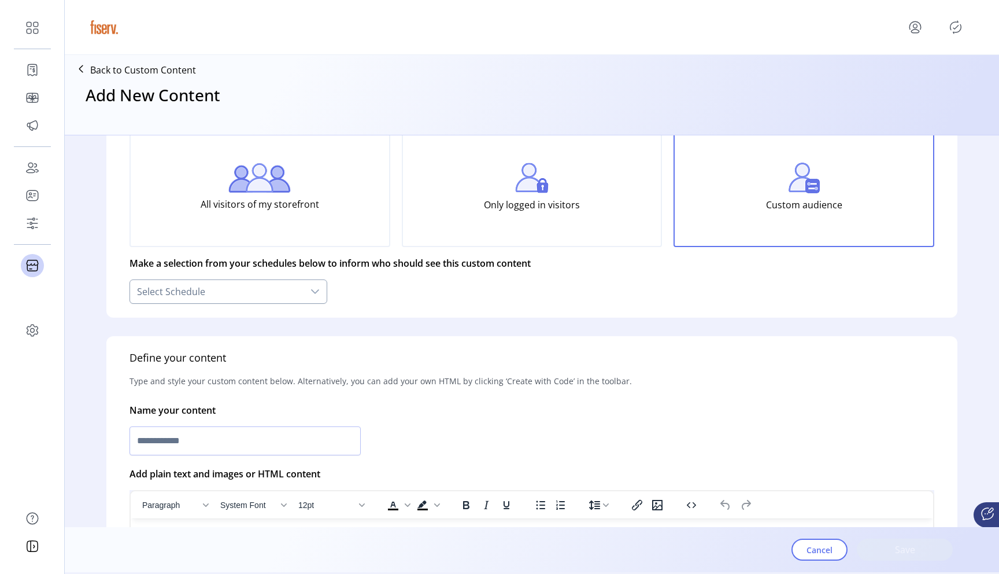
click at [244, 287] on div "Select Schedule" at bounding box center [217, 291] width 174 height 23
click at [313, 325] on icon "Close" at bounding box center [309, 324] width 9 height 9
click at [617, 223] on div "Only logged in visitors" at bounding box center [532, 189] width 261 height 116
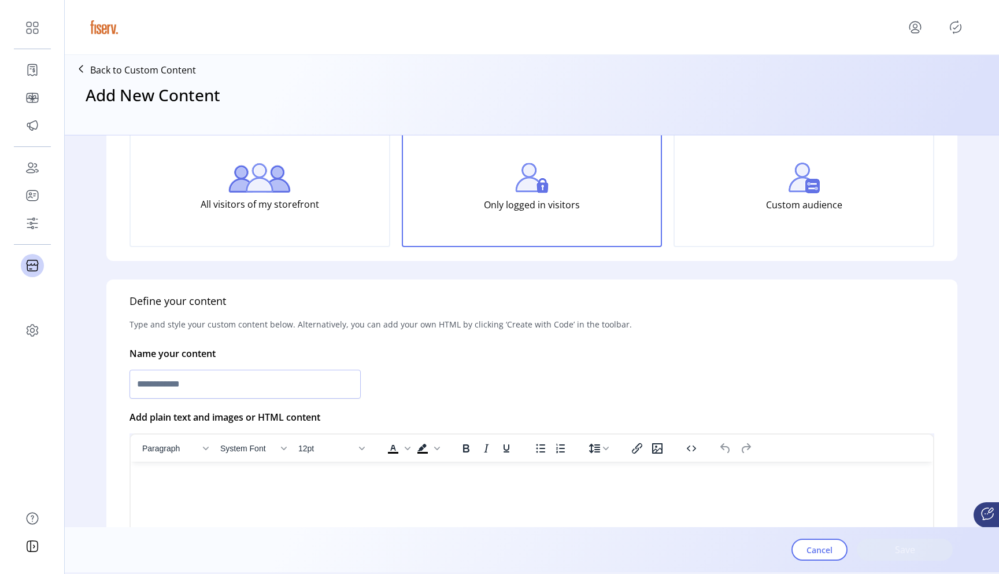
click at [745, 222] on div "Custom audience" at bounding box center [804, 189] width 261 height 116
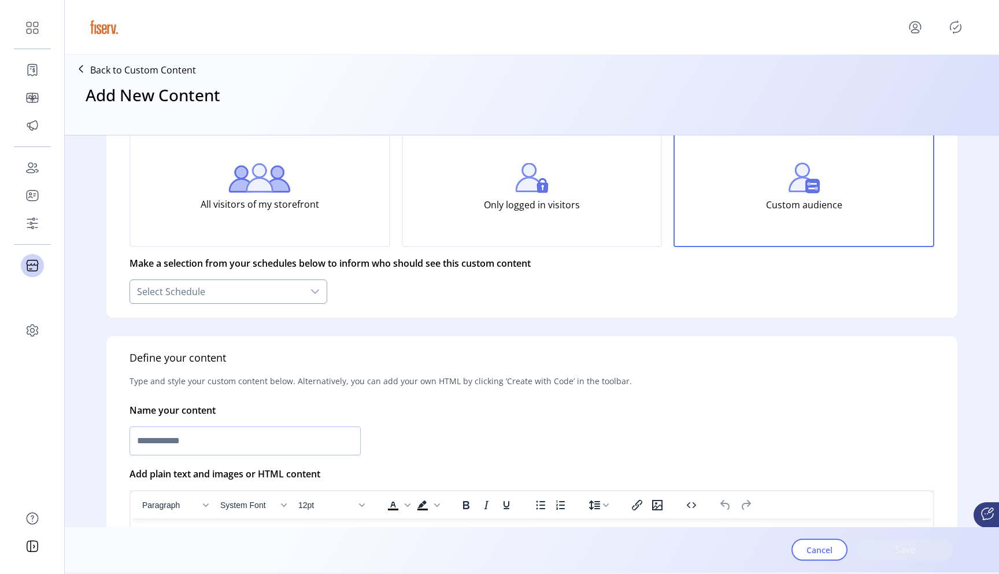
click at [201, 294] on div "Select Schedule" at bounding box center [217, 291] width 174 height 23
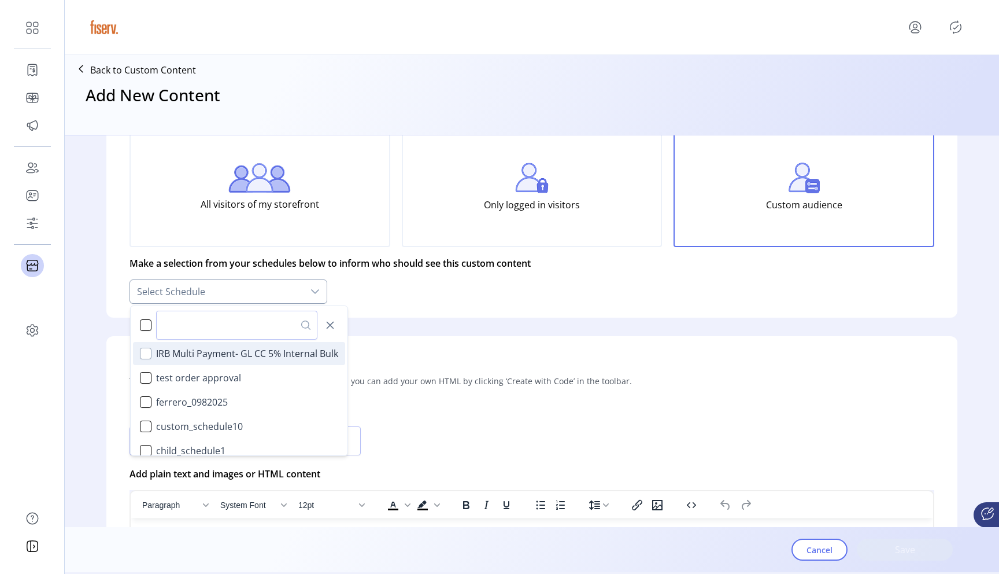
click at [150, 352] on div "IRB Multi Payment- GL CC 5% Internal Bulk" at bounding box center [146, 354] width 12 height 12
click at [490, 345] on div "Define your content Type and style your custom content below. Alternatively, yo…" at bounding box center [531, 535] width 851 height 399
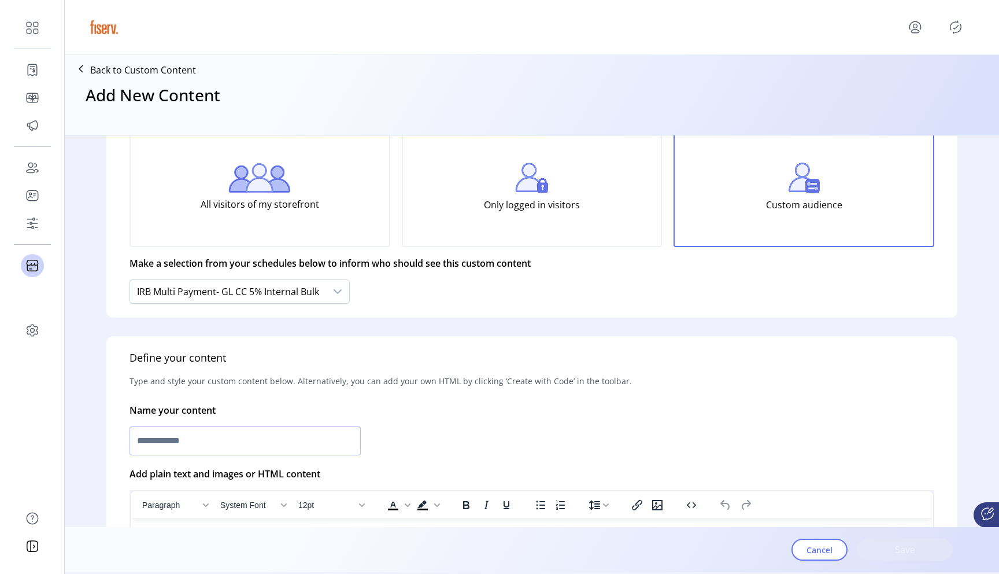
click at [224, 441] on input "text" at bounding box center [245, 440] width 231 height 29
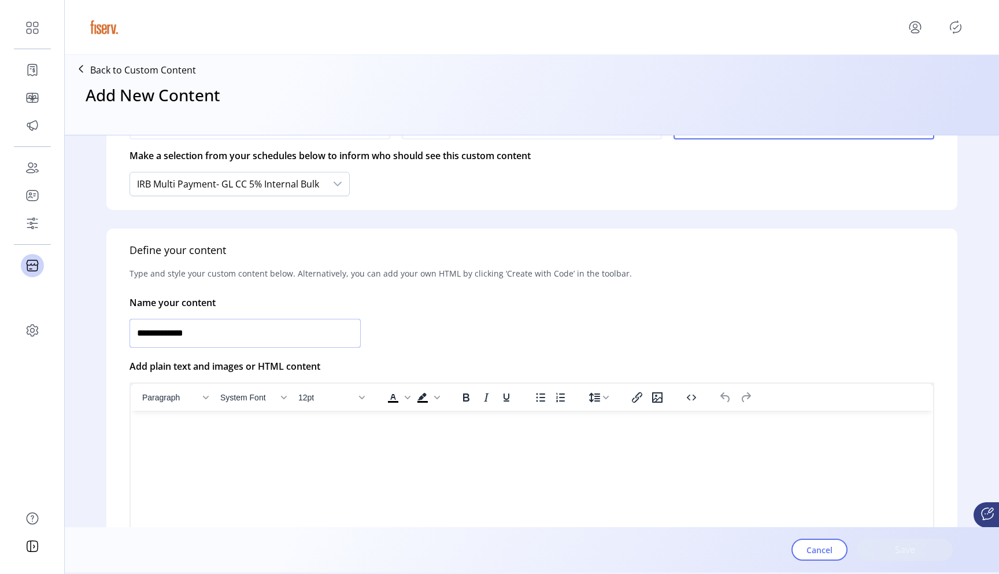
scroll to position [231, 0]
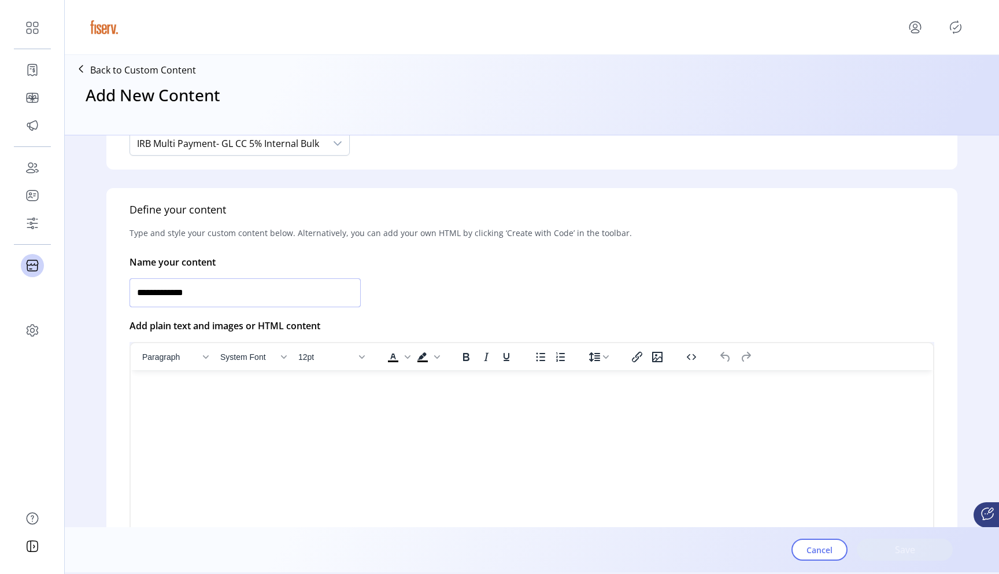
type input "**********"
click at [289, 379] on html at bounding box center [532, 374] width 803 height 9
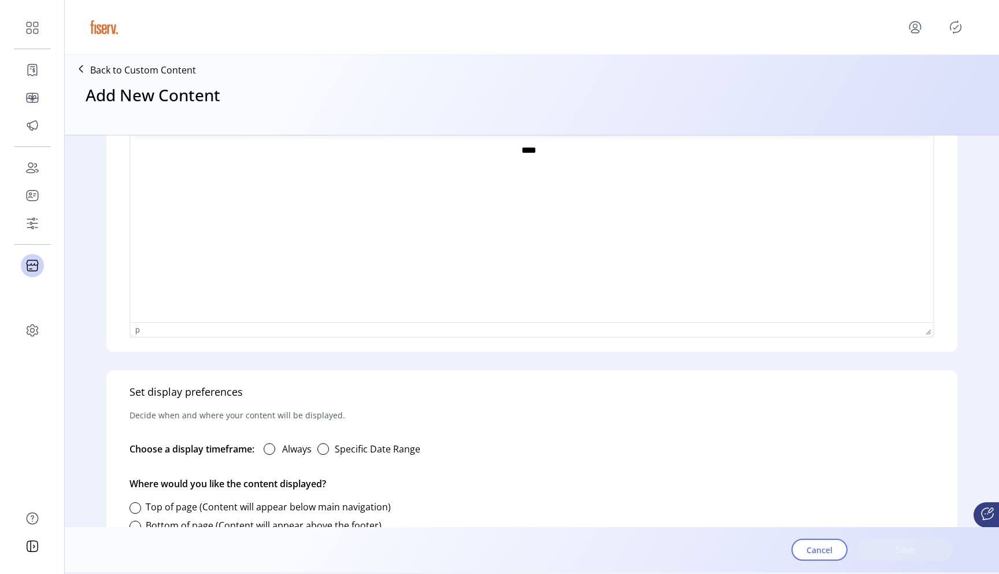
scroll to position [578, 0]
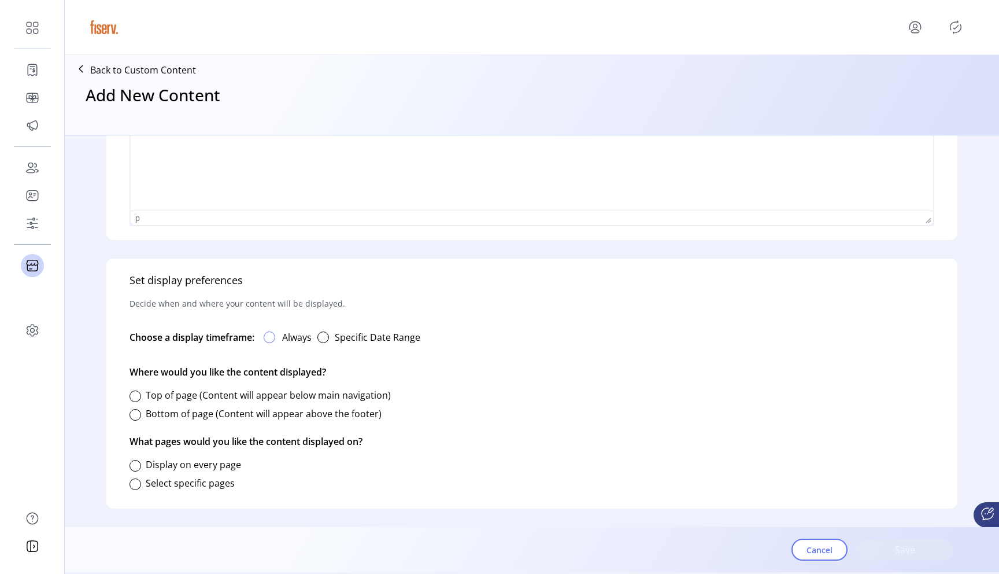
click at [272, 340] on div at bounding box center [270, 337] width 12 height 12
click at [136, 393] on div at bounding box center [136, 396] width 12 height 12
click at [136, 465] on div at bounding box center [136, 466] width 12 height 12
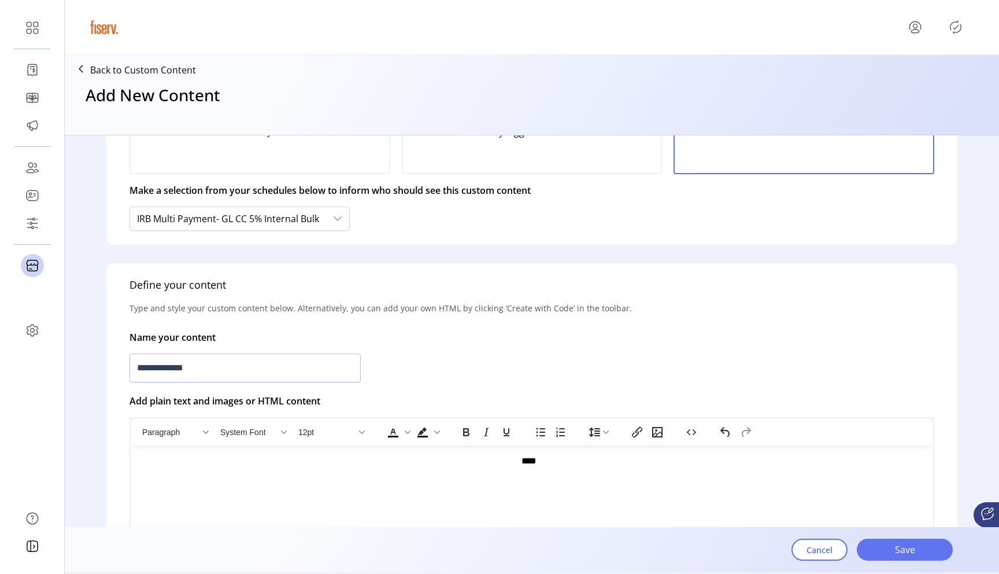
scroll to position [0, 0]
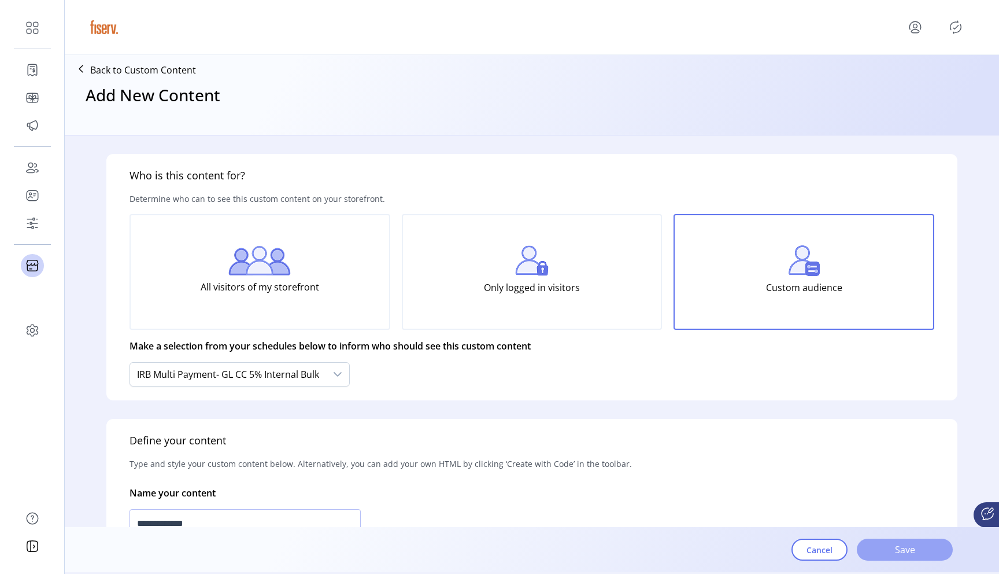
click at [906, 543] on span "Save" at bounding box center [905, 549] width 66 height 14
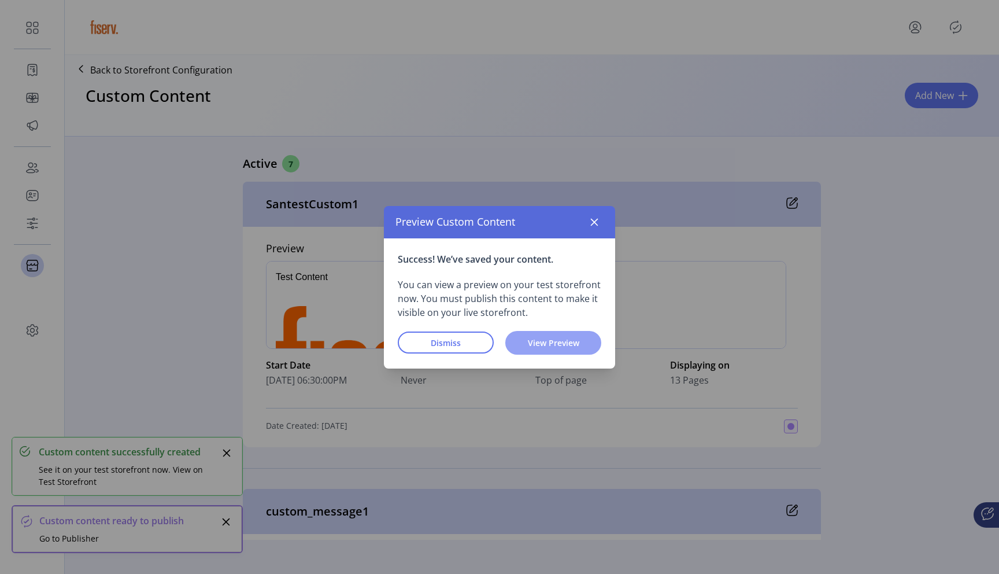
click at [551, 345] on span "View Preview" at bounding box center [554, 343] width 66 height 12
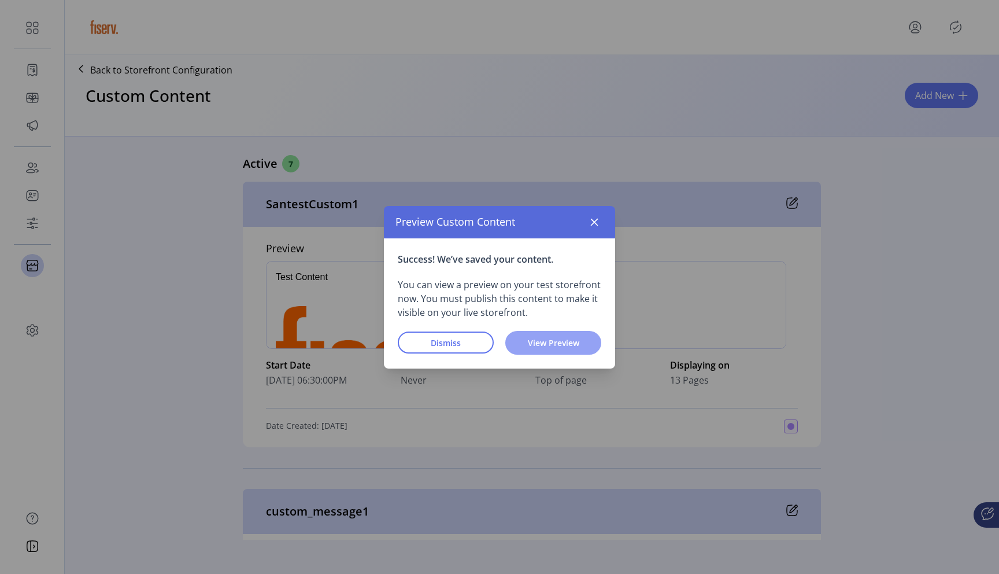
click at [553, 342] on span "View Preview" at bounding box center [554, 343] width 66 height 12
click at [597, 226] on icon "button" at bounding box center [594, 221] width 9 height 9
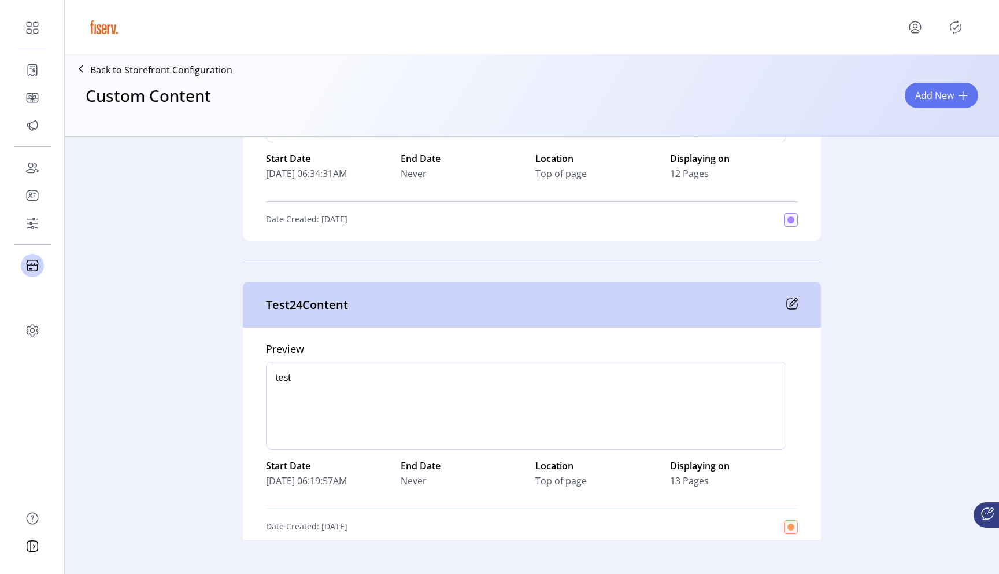
click at [797, 295] on div "Test24Content" at bounding box center [532, 304] width 578 height 45
click at [794, 305] on icon at bounding box center [793, 304] width 12 height 12
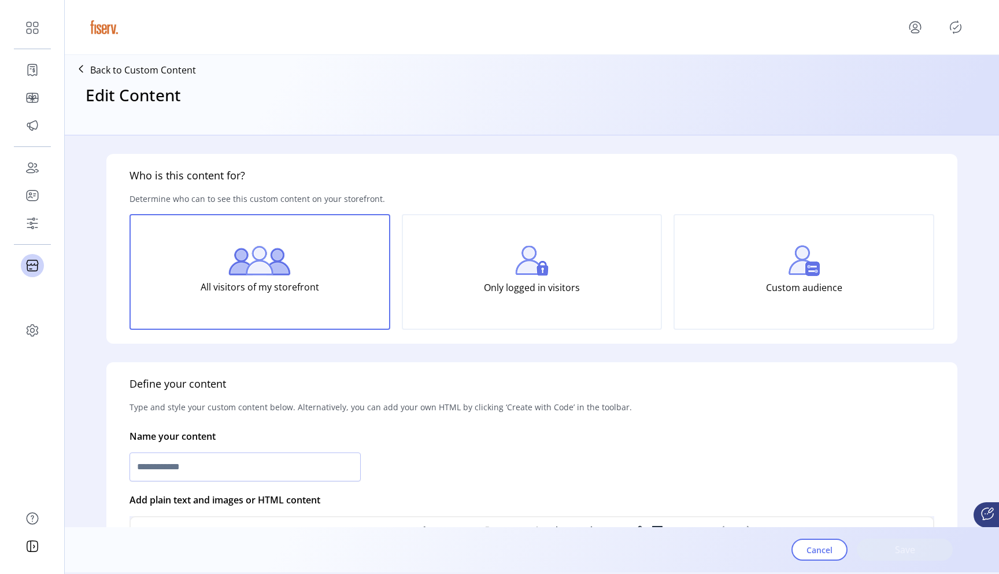
type input "**********"
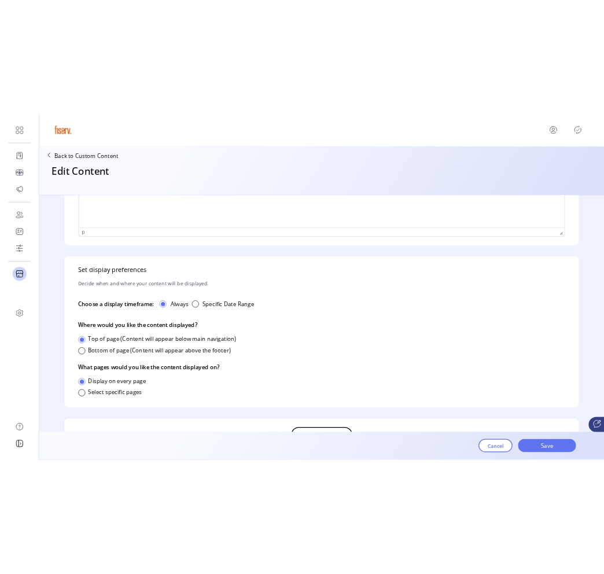
scroll to position [649, 0]
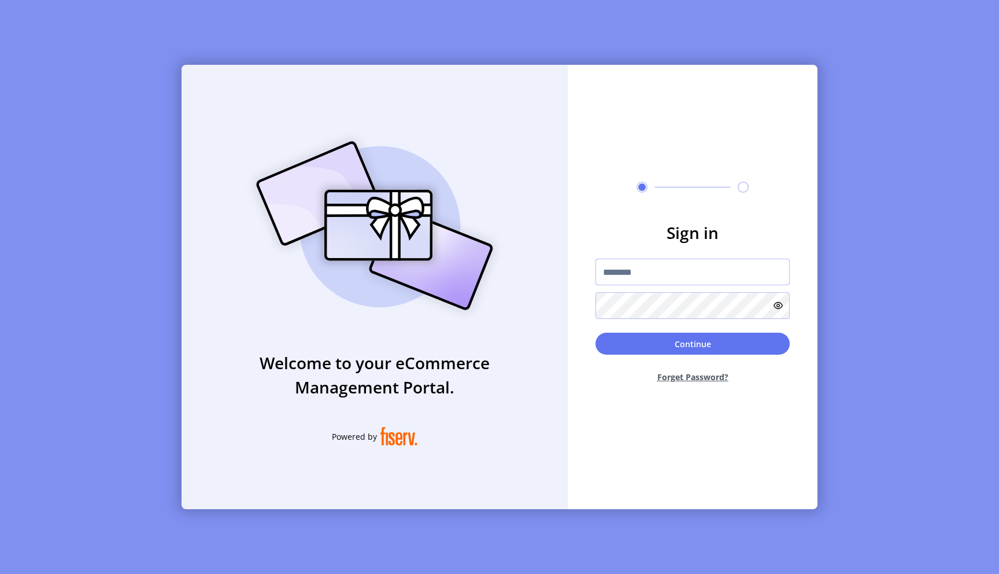
click at [655, 267] on input "text" at bounding box center [693, 272] width 194 height 27
type input "**********"
click at [714, 342] on button "Continue" at bounding box center [693, 344] width 194 height 22
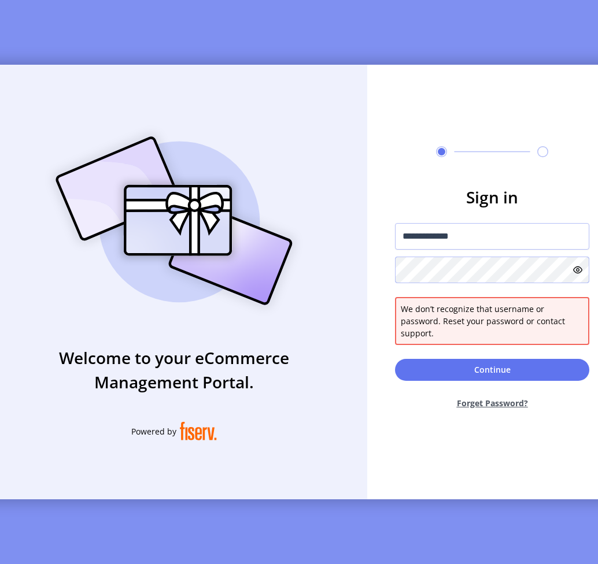
drag, startPoint x: 915, startPoint y: 238, endPoint x: 575, endPoint y: 282, distance: 342.2
click at [575, 282] on div at bounding box center [492, 270] width 194 height 27
click at [577, 275] on icon at bounding box center [577, 269] width 9 height 9
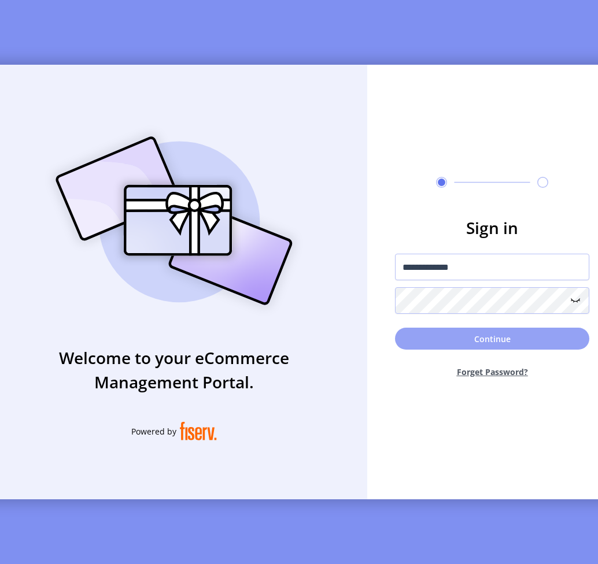
click at [555, 342] on button "Continue" at bounding box center [492, 339] width 194 height 22
click at [508, 347] on button "Continue" at bounding box center [492, 339] width 194 height 22
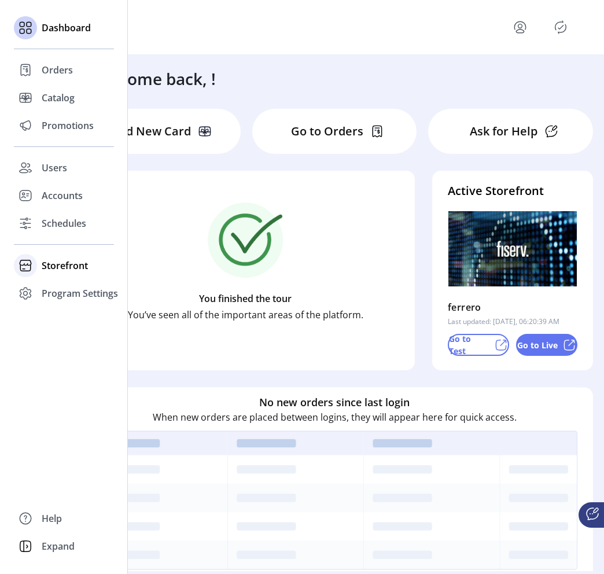
click at [68, 268] on span "Storefront" at bounding box center [65, 266] width 46 height 14
click at [77, 286] on span "Configuration" at bounding box center [72, 289] width 61 height 14
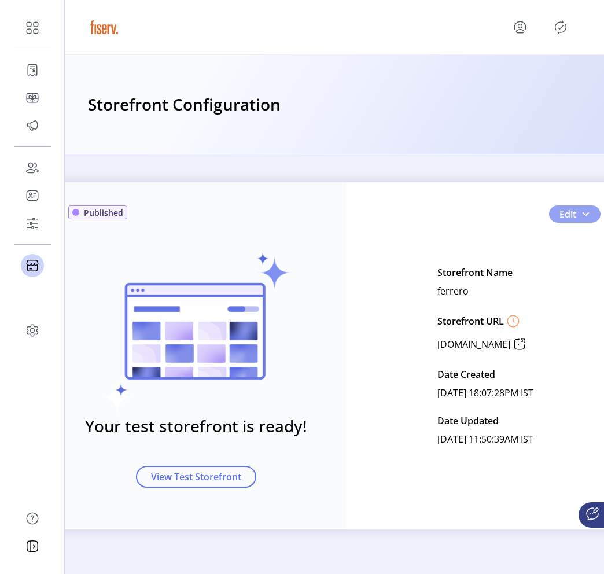
click at [569, 219] on span "Edit" at bounding box center [567, 214] width 17 height 14
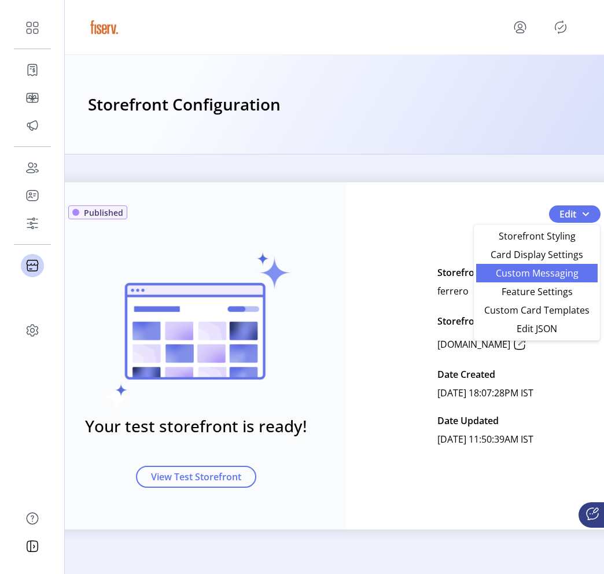
click at [553, 272] on span "Custom Messaging" at bounding box center [537, 272] width 108 height 9
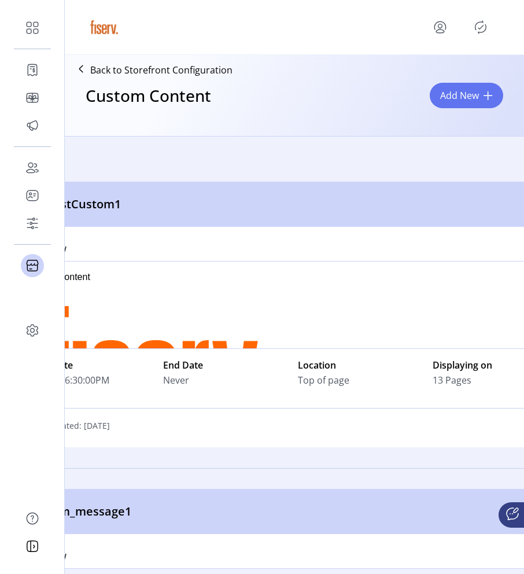
scroll to position [0, 62]
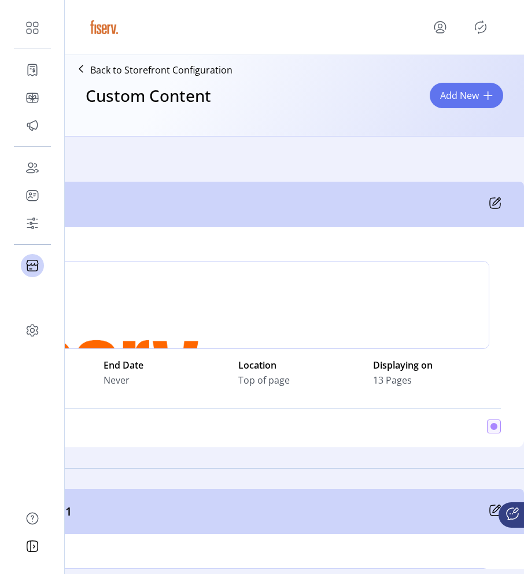
click at [491, 204] on icon at bounding box center [495, 203] width 12 height 12
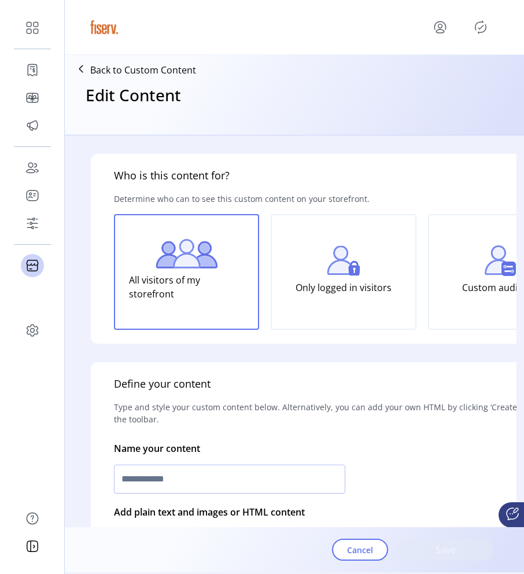
type input "**********"
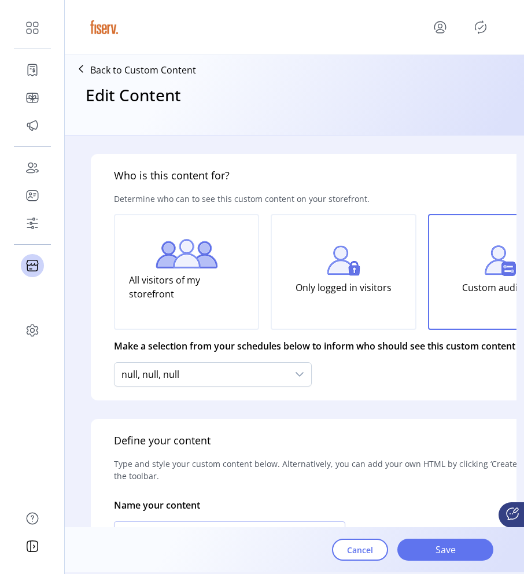
click at [169, 71] on p "Back to Custom Content" at bounding box center [143, 70] width 106 height 14
